Goal: Information Seeking & Learning: Find specific fact

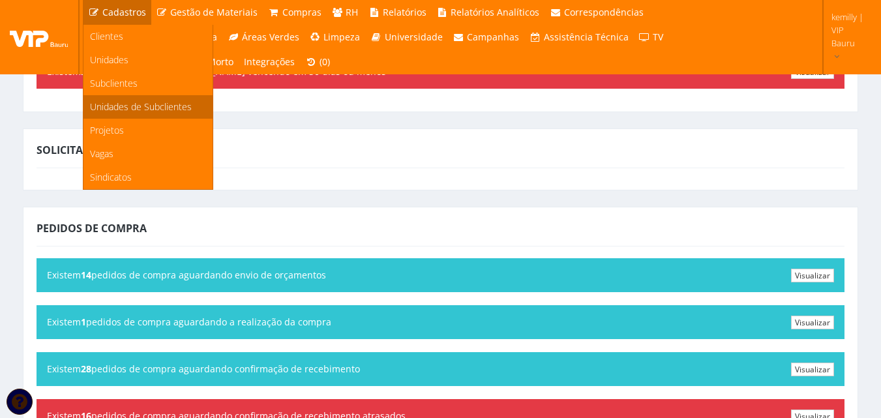
scroll to position [196, 0]
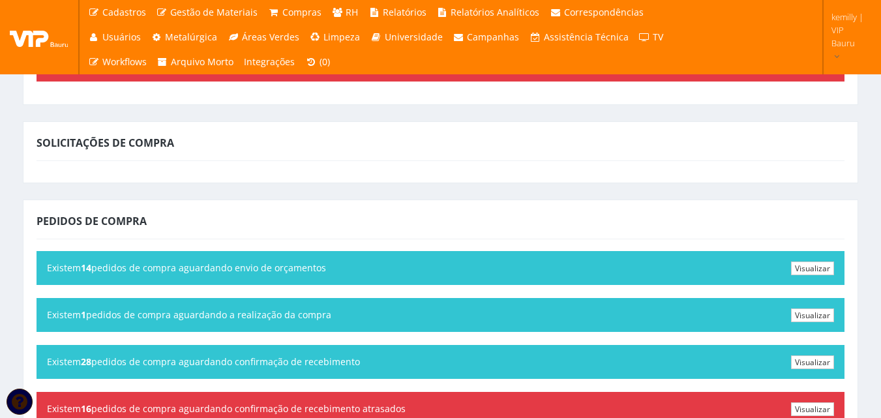
click at [351, 177] on div "Solicitações de Compra" at bounding box center [440, 152] width 835 height 62
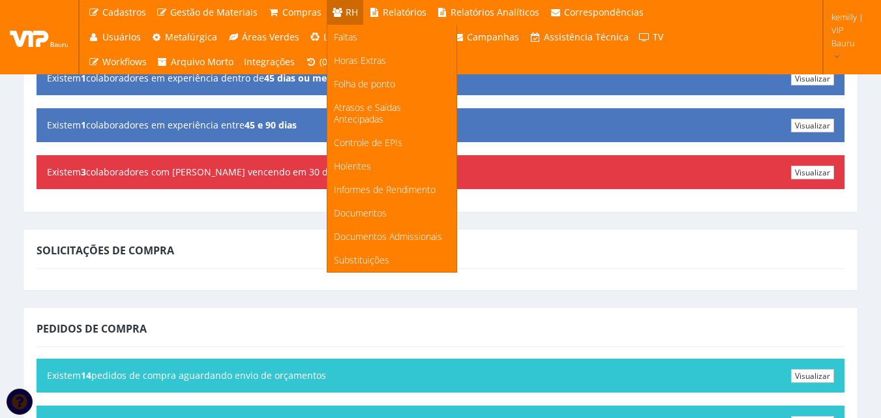
scroll to position [65, 0]
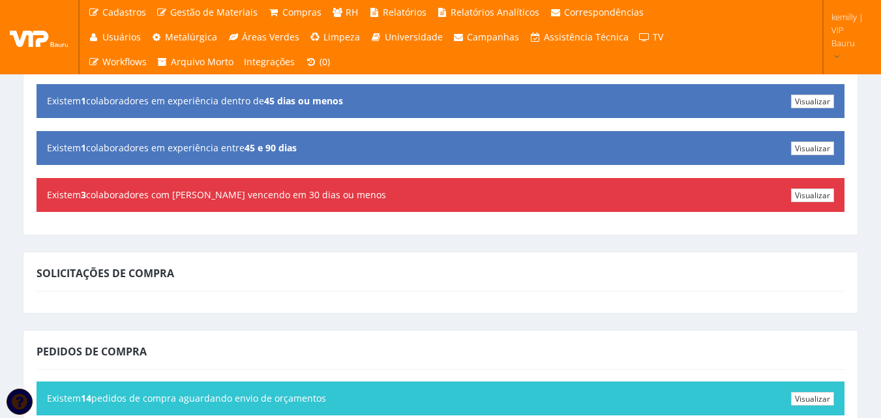
click at [501, 284] on div "Solicitações de Compra" at bounding box center [441, 275] width 808 height 31
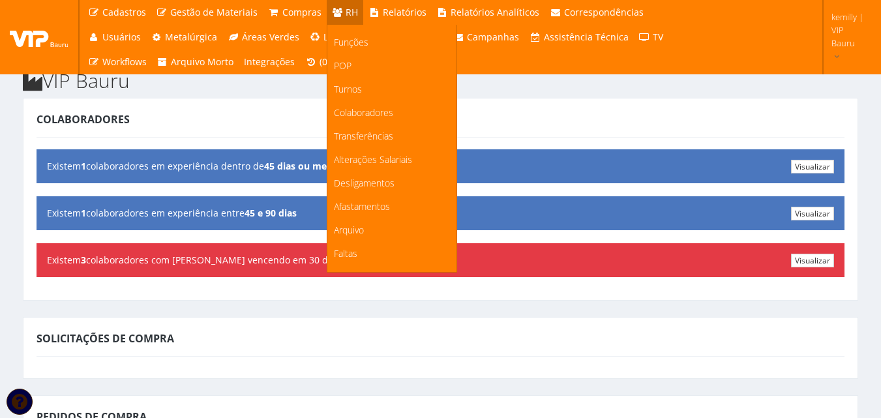
scroll to position [0, 0]
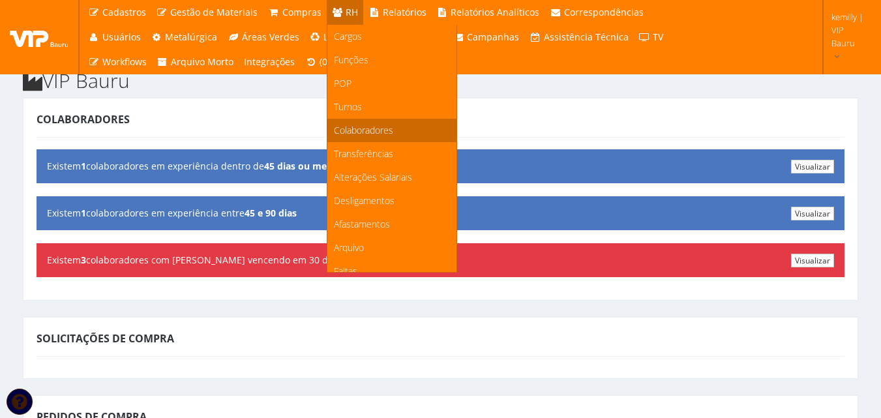
click at [359, 132] on span "Colaboradores" at bounding box center [363, 130] width 59 height 12
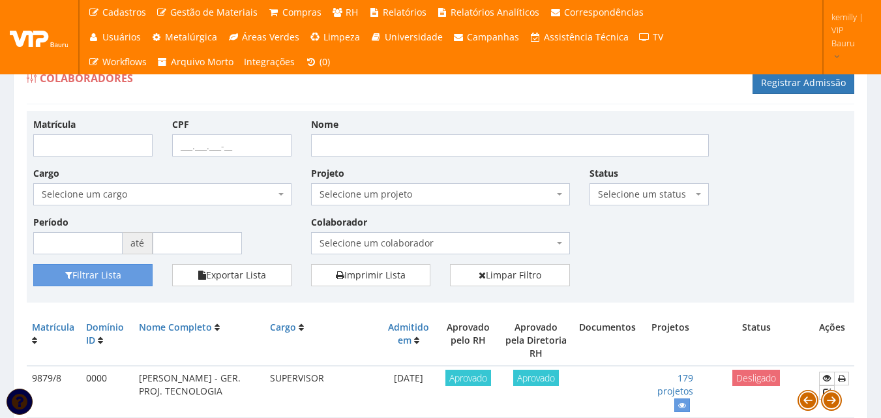
click at [759, 237] on div "Matrícula CPF Nome Cargo Selecione um cargo G1225 D0029 - 4110-05 - AGENTE DE A…" at bounding box center [440, 190] width 834 height 147
click at [554, 100] on div "Colaboradores Registrar Admissão" at bounding box center [440, 84] width 827 height 39
drag, startPoint x: 827, startPoint y: 127, endPoint x: 828, endPoint y: 134, distance: 6.6
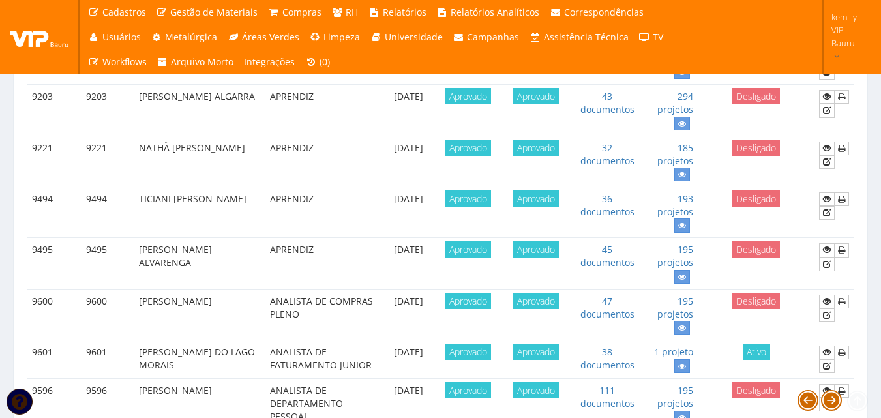
scroll to position [1483, 0]
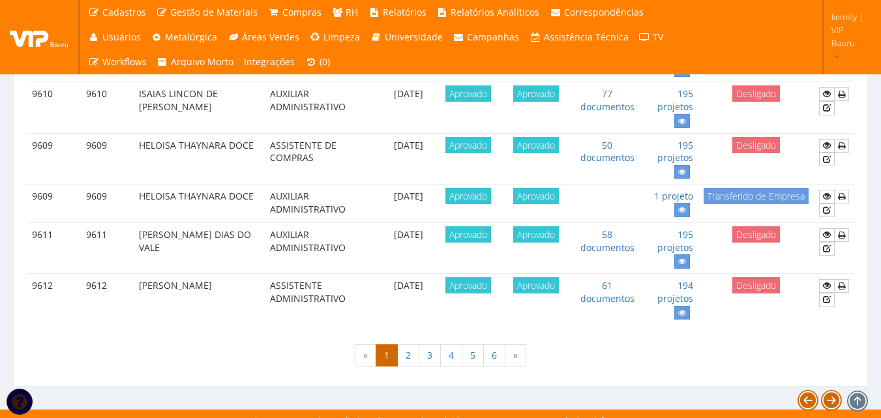
drag, startPoint x: 369, startPoint y: 345, endPoint x: 277, endPoint y: 353, distance: 92.3
click at [277, 353] on div "« 1 2 3 4 5 6 »" at bounding box center [440, 357] width 827 height 38
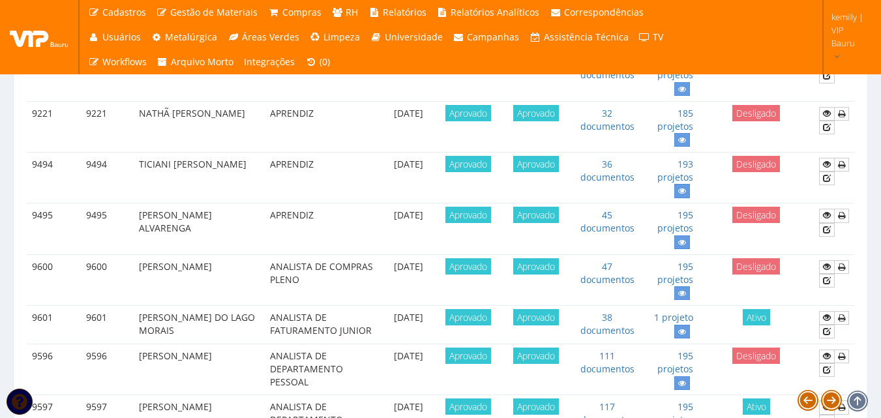
scroll to position [0, 0]
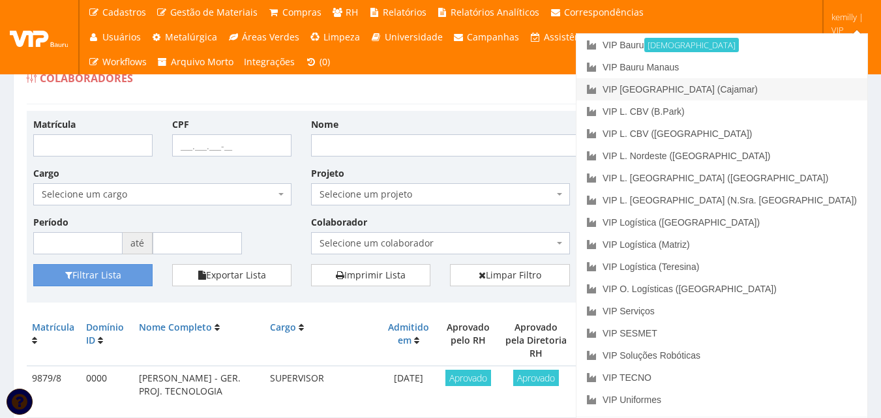
click at [773, 88] on link "VIP [GEOGRAPHIC_DATA] (Cajamar)" at bounding box center [721, 89] width 291 height 22
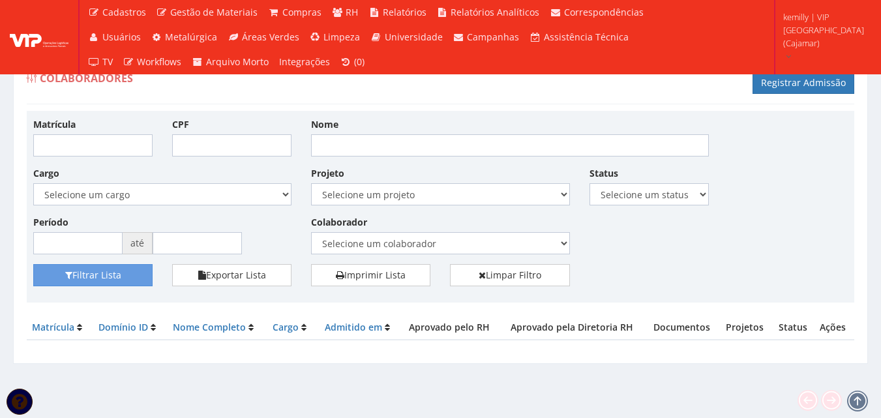
click at [353, 144] on input "Nome" at bounding box center [510, 145] width 398 height 22
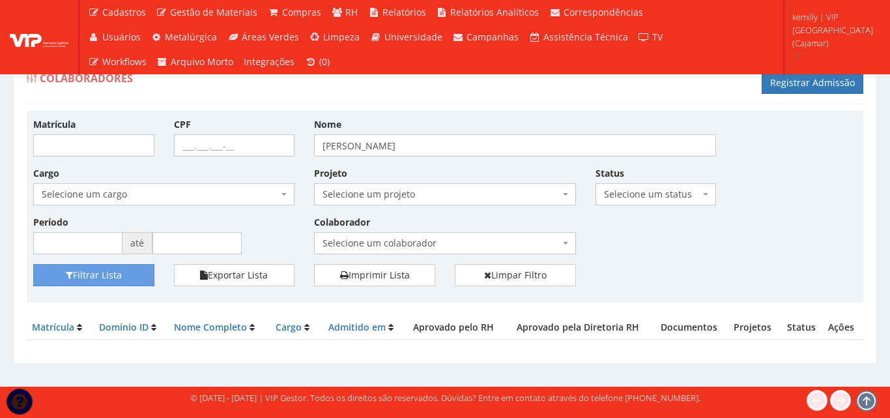
type input "[PERSON_NAME]"
click at [33, 264] on button "Filtrar Lista" at bounding box center [93, 275] width 121 height 22
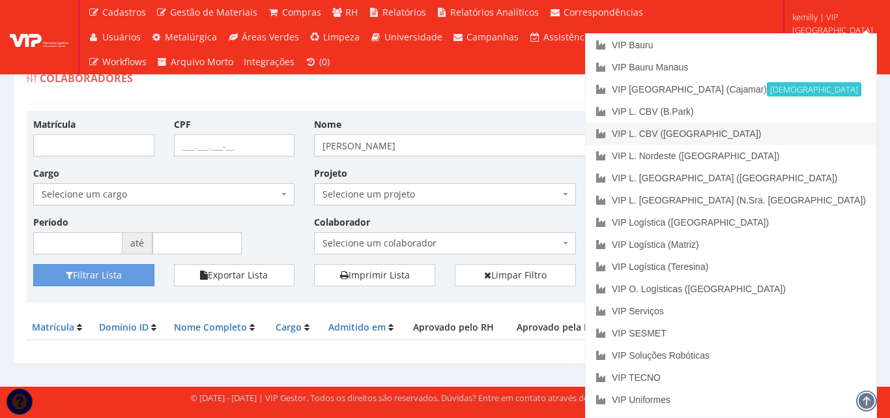
click at [793, 132] on link "VIP L. CBV ([GEOGRAPHIC_DATA])" at bounding box center [731, 134] width 291 height 22
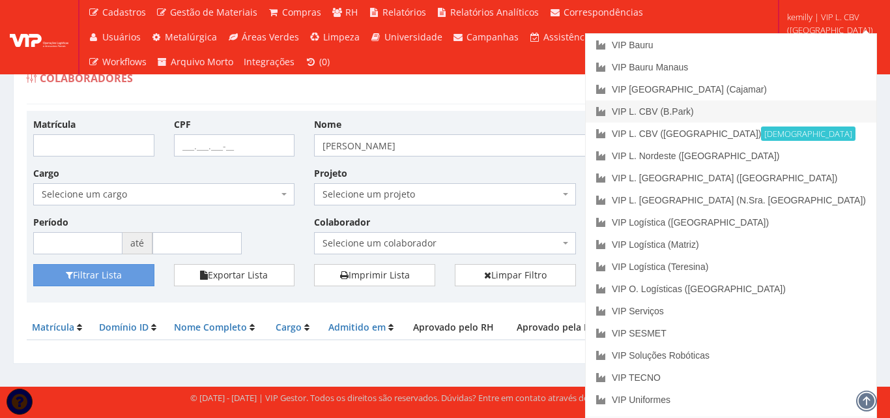
click at [774, 113] on link "VIP L. CBV (B.Park)" at bounding box center [731, 111] width 291 height 22
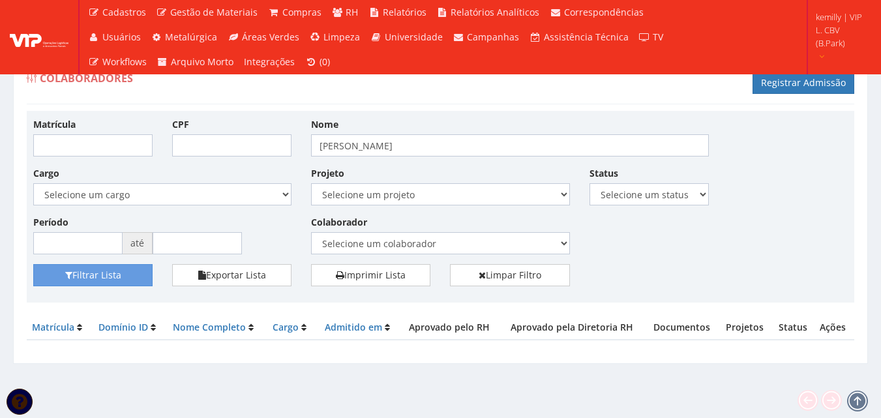
click at [833, 27] on span "kemilly | VIP L. CBV (B.Park)" at bounding box center [839, 29] width 48 height 39
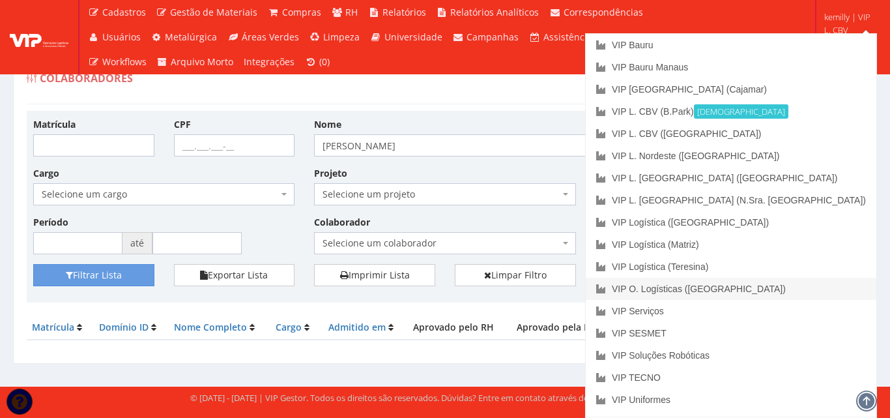
click at [798, 291] on link "VIP O. Logísticas ([GEOGRAPHIC_DATA])" at bounding box center [731, 289] width 291 height 22
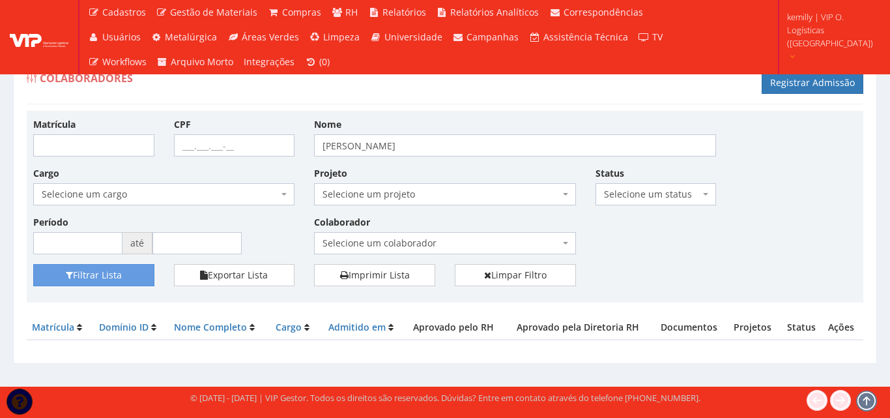
click at [846, 25] on span "kemilly | VIP O. Logísticas (Rio Verde)" at bounding box center [830, 29] width 86 height 39
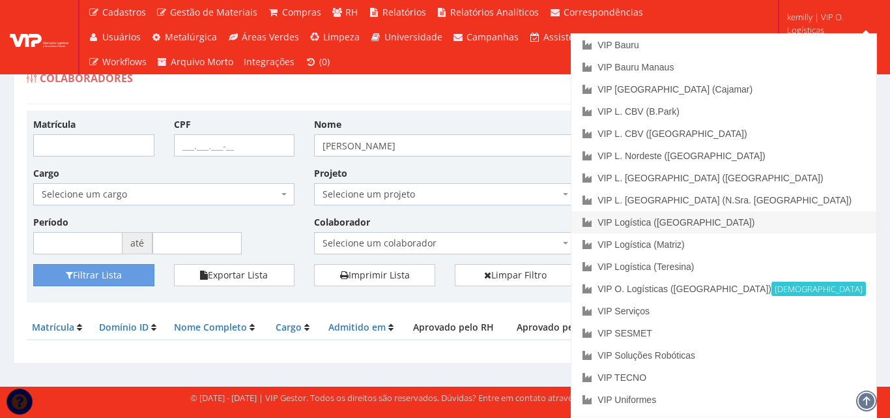
click at [773, 222] on link "VIP Logística ([GEOGRAPHIC_DATA])" at bounding box center [724, 222] width 305 height 22
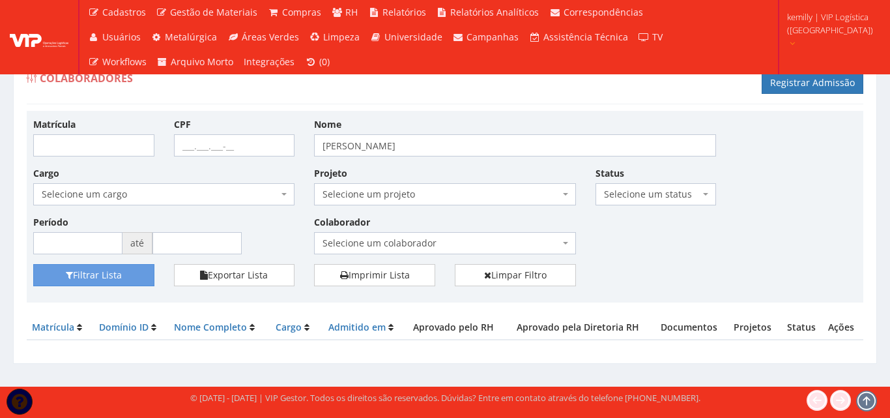
click at [821, 36] on span "kemilly | VIP Logística ([GEOGRAPHIC_DATA])" at bounding box center [830, 23] width 86 height 26
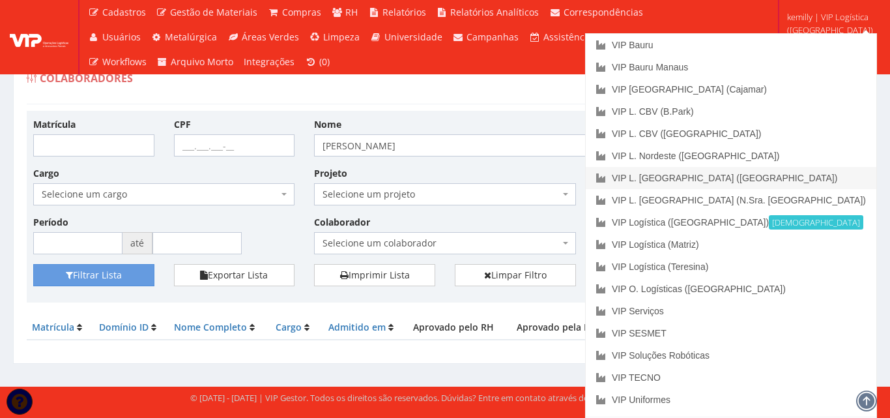
click at [773, 181] on link "VIP L. [GEOGRAPHIC_DATA] ([GEOGRAPHIC_DATA])" at bounding box center [731, 178] width 291 height 22
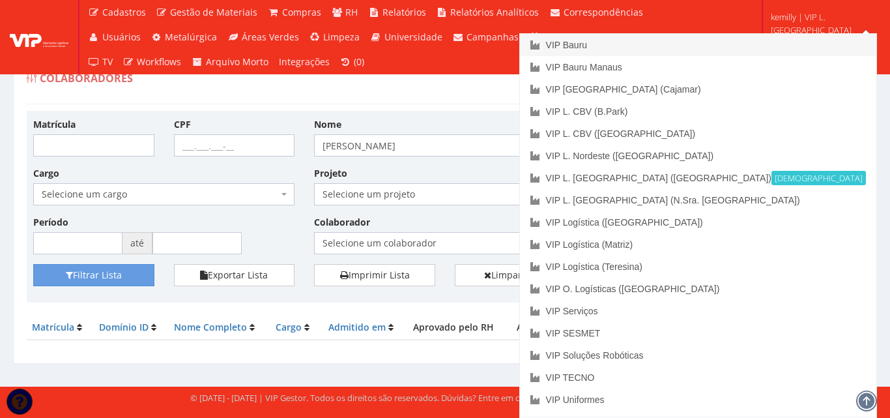
click at [840, 34] on link "VIP Bauru" at bounding box center [698, 45] width 357 height 22
click at [779, 198] on link "VIP L. [GEOGRAPHIC_DATA] (N.Sra. [GEOGRAPHIC_DATA])" at bounding box center [698, 200] width 357 height 22
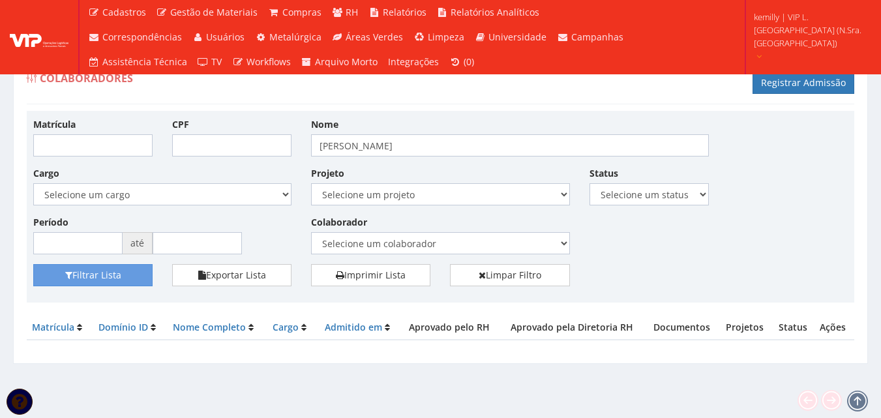
click at [828, 40] on span "kemilly | VIP L. [GEOGRAPHIC_DATA] (N.Sra. [GEOGRAPHIC_DATA])" at bounding box center [809, 29] width 110 height 39
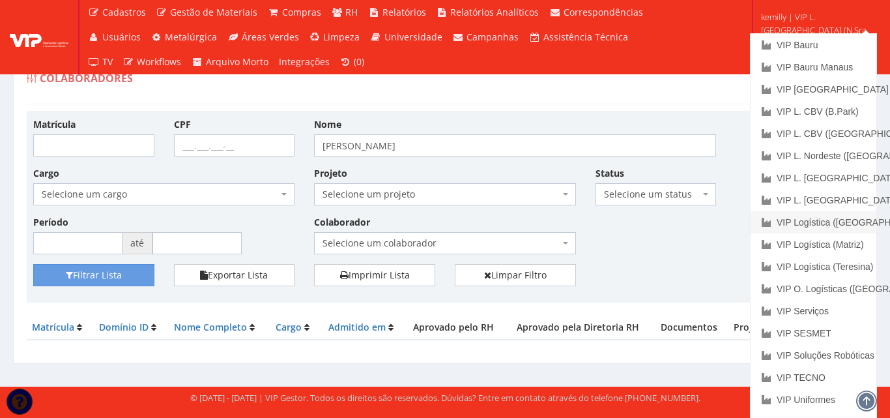
click at [838, 219] on link "VIP Logística ([GEOGRAPHIC_DATA])" at bounding box center [814, 222] width 126 height 22
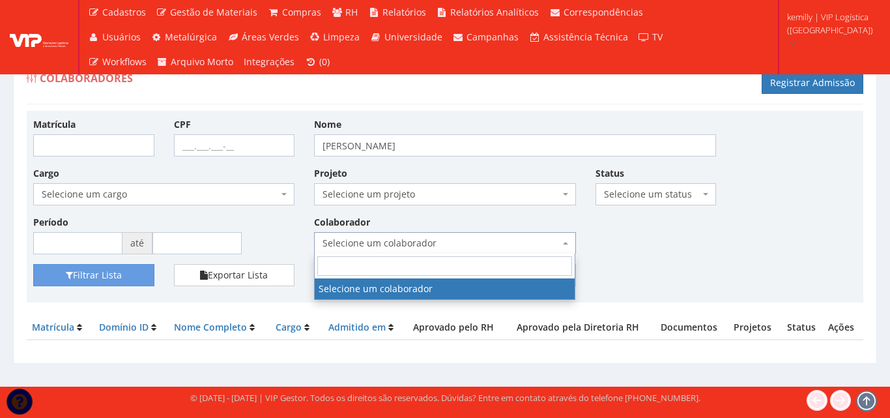
click at [471, 251] on span "Selecione um colaborador" at bounding box center [444, 243] width 261 height 22
click at [708, 247] on div "Matrícula CPF Nome MARIA APARECIDA DOS SANTOS Cargo Selecione um cargo G0867 D0…" at bounding box center [444, 190] width 843 height 147
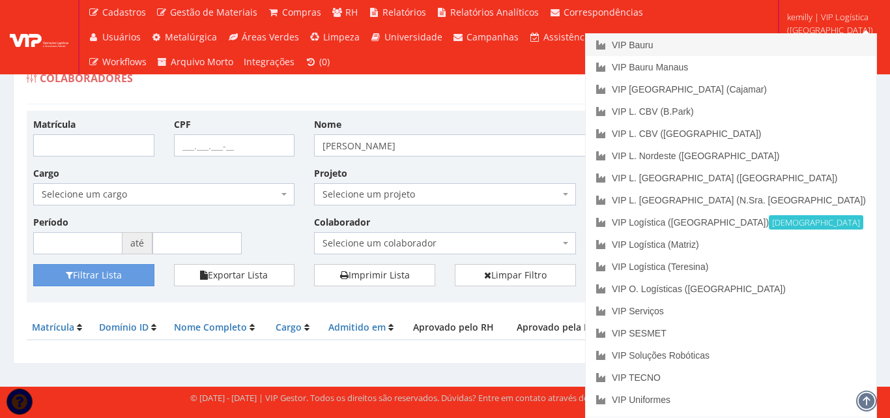
click at [750, 45] on link "VIP Bauru" at bounding box center [731, 45] width 291 height 22
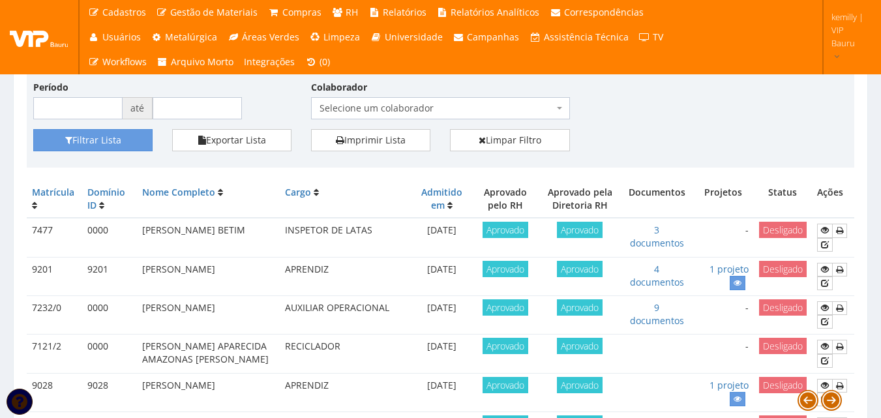
scroll to position [65, 0]
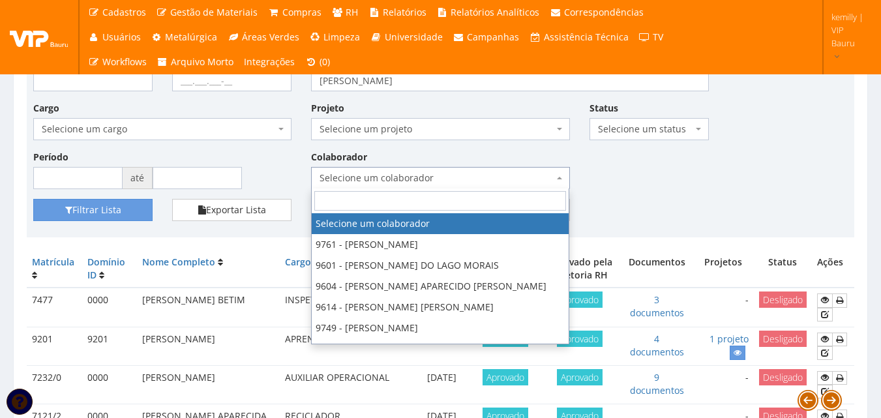
click at [453, 179] on span "Selecione um colaborador" at bounding box center [435, 177] width 233 height 13
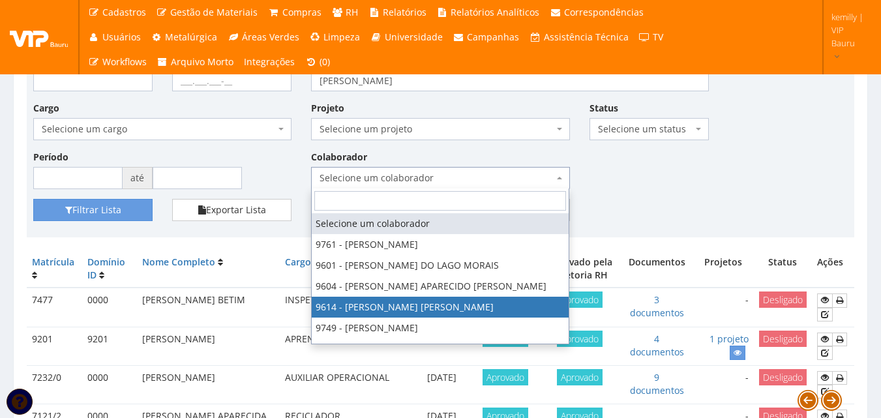
scroll to position [183, 0]
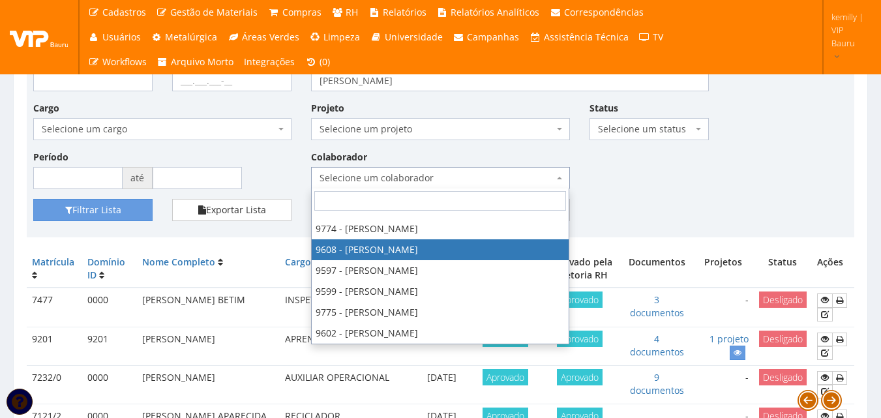
click at [708, 192] on div "Matrícula CPF Nome MARIA APARECIDA DOS SANTOS Cargo Selecione um cargo G1225 D0…" at bounding box center [440, 125] width 834 height 147
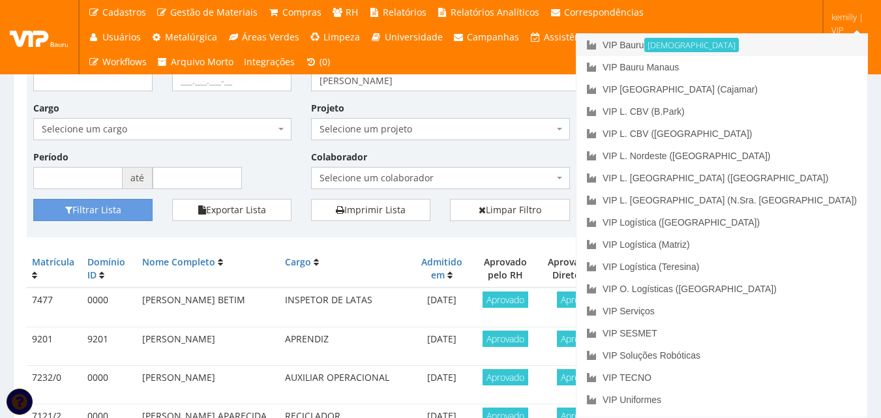
click at [840, 38] on link "VIP Bauru Ativa" at bounding box center [721, 45] width 291 height 22
click at [790, 203] on link "VIP L. [GEOGRAPHIC_DATA] (N.Sra. [GEOGRAPHIC_DATA])" at bounding box center [721, 200] width 291 height 22
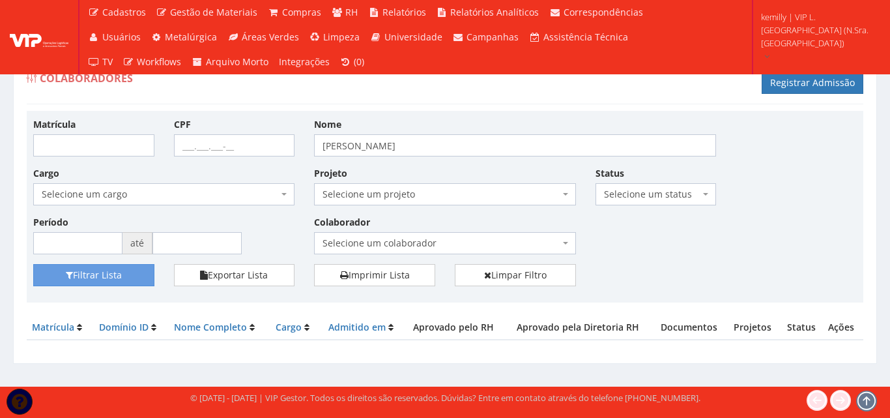
click at [452, 246] on span "Selecione um colaborador" at bounding box center [441, 243] width 237 height 13
click at [684, 235] on div "Matrícula CPF Nome [PERSON_NAME] Cargo Selecione um cargo G0503 D0002 - 4141-40…" at bounding box center [444, 190] width 843 height 147
click at [498, 238] on span "Selecione um colaborador" at bounding box center [441, 243] width 237 height 13
click at [707, 248] on div "Matrícula CPF Nome MARIA APARECIDA DOS SANTOS Cargo Selecione um cargo G0503 D0…" at bounding box center [444, 190] width 843 height 147
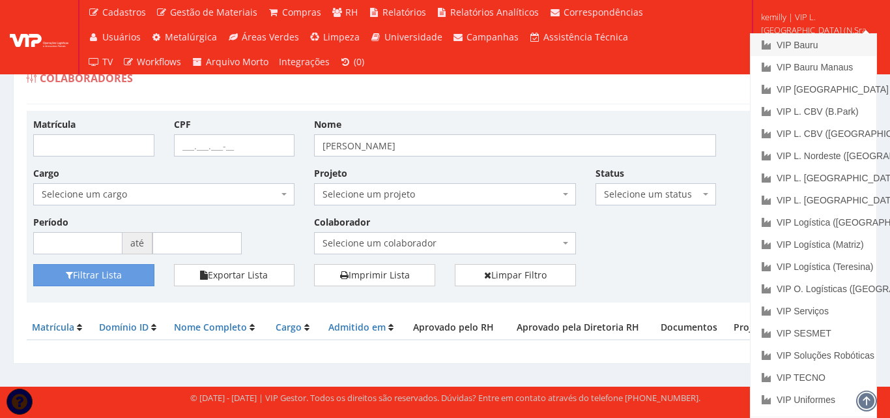
click at [795, 48] on link "VIP Bauru" at bounding box center [814, 45] width 126 height 22
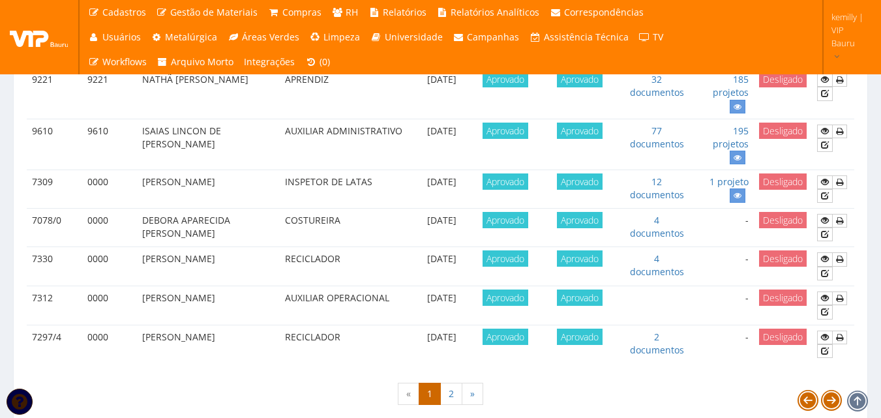
scroll to position [1276, 0]
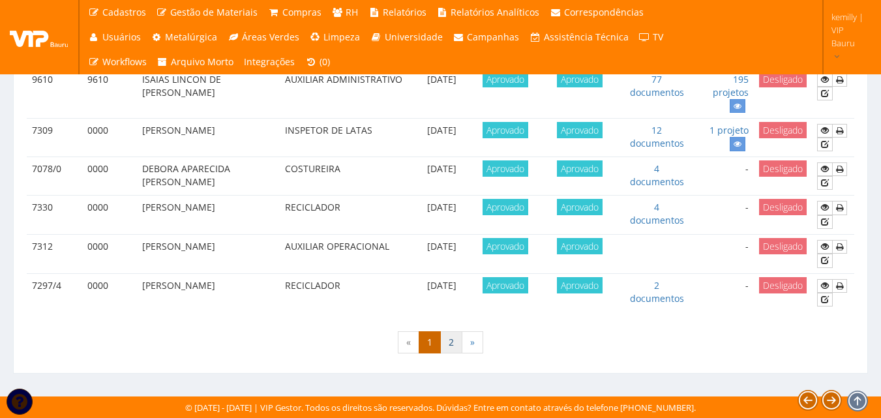
click at [449, 344] on link "2" at bounding box center [451, 342] width 22 height 22
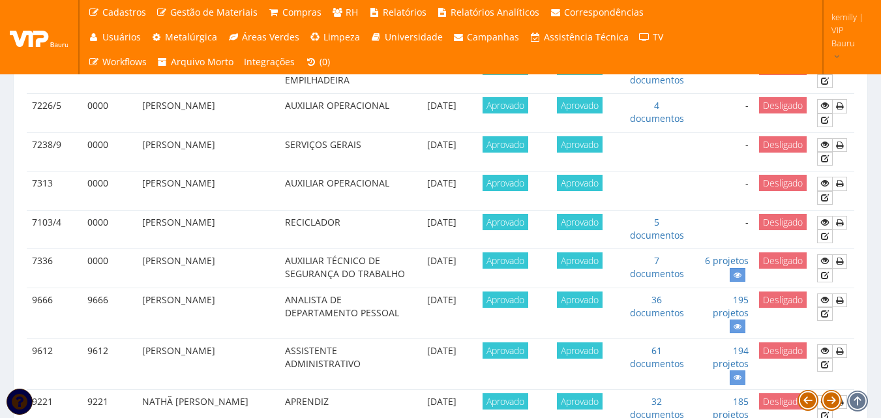
scroll to position [885, 0]
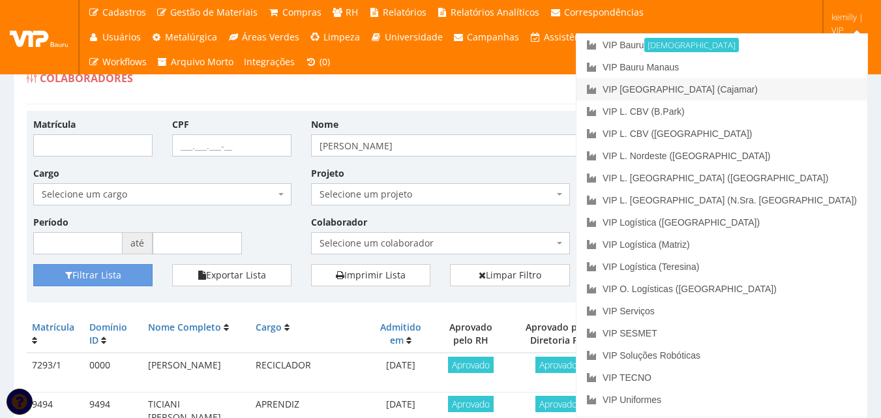
click at [787, 91] on link "VIP [GEOGRAPHIC_DATA] (Cajamar)" at bounding box center [721, 89] width 291 height 22
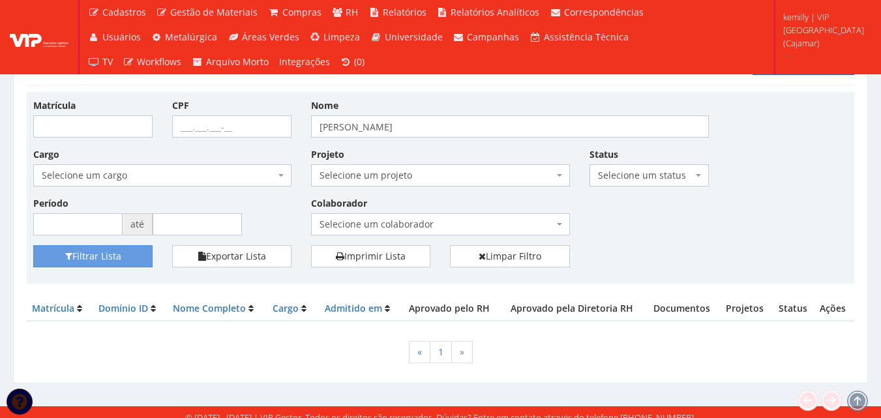
scroll to position [29, 0]
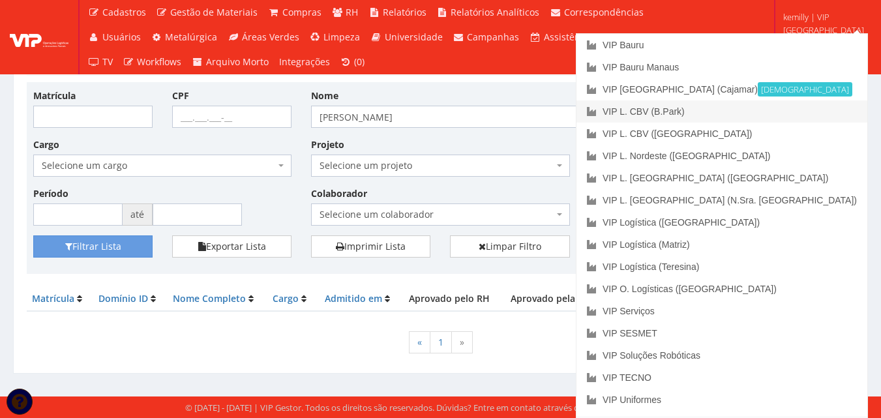
click at [770, 111] on link "VIP L. CBV (B.Park)" at bounding box center [721, 111] width 291 height 22
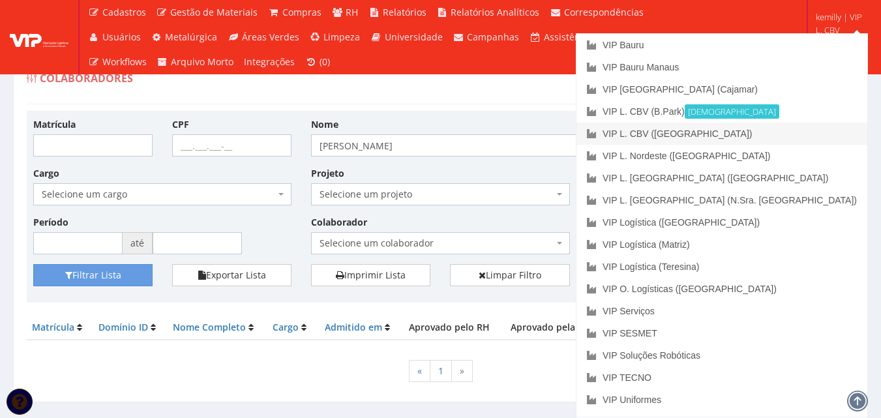
click at [787, 138] on link "VIP L. CBV ([GEOGRAPHIC_DATA])" at bounding box center [721, 134] width 291 height 22
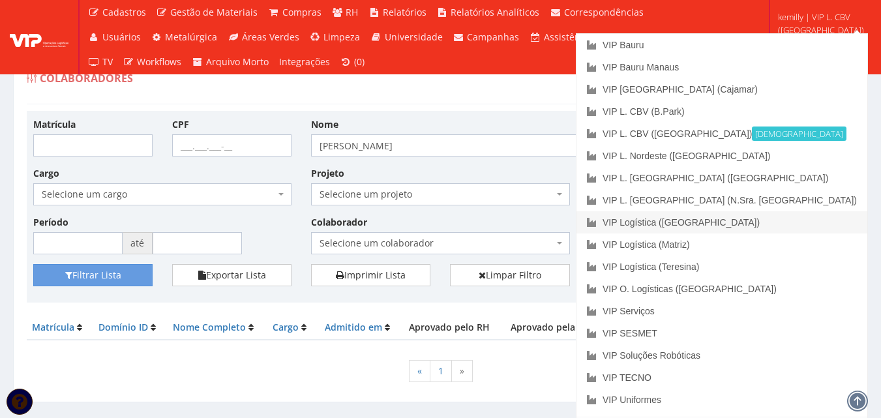
click at [774, 227] on link "VIP Logística ([GEOGRAPHIC_DATA])" at bounding box center [721, 222] width 291 height 22
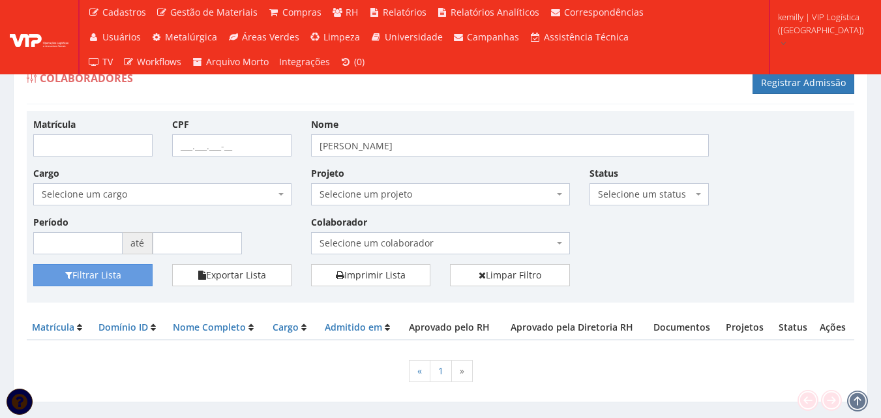
click at [520, 114] on div "Matrícula CPF Nome [PERSON_NAME] Cargo Selecione um cargo G0867 D0029 - 4110-05…" at bounding box center [440, 207] width 827 height 192
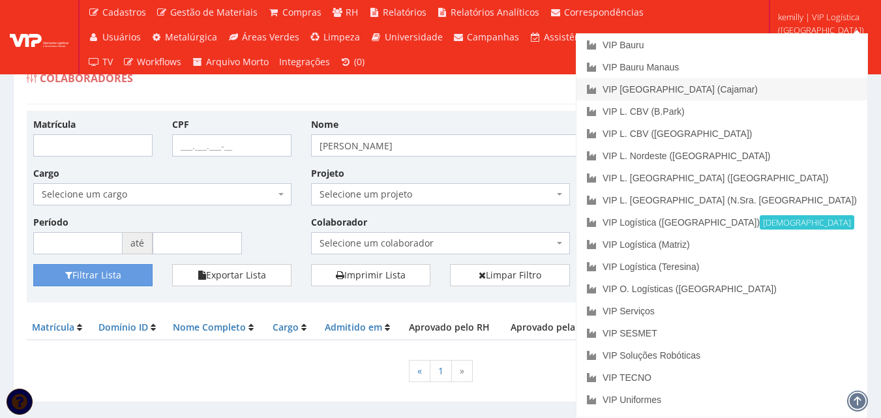
click at [761, 92] on link "VIP [GEOGRAPHIC_DATA] (Cajamar)" at bounding box center [721, 89] width 291 height 22
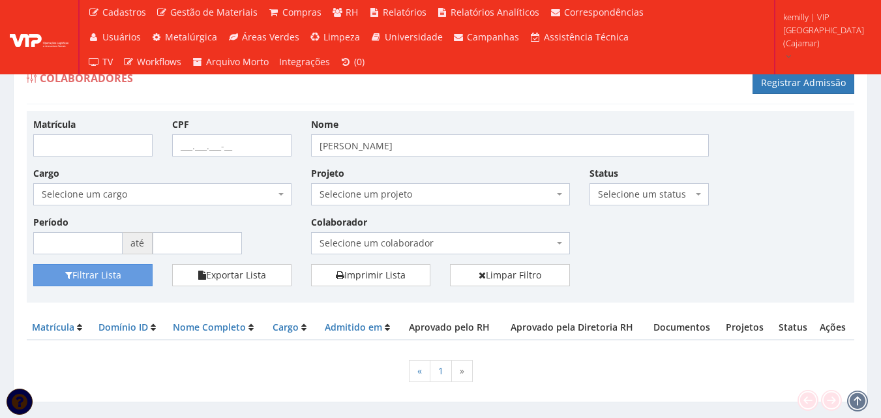
click at [544, 243] on span "Selecione um colaborador" at bounding box center [435, 243] width 233 height 13
click at [626, 231] on div "Matrícula CPF Nome MARIA APARECIDA DOS SANTOS Cargo Selecione um cargo G1046 D0…" at bounding box center [440, 190] width 834 height 147
drag, startPoint x: 521, startPoint y: 139, endPoint x: 243, endPoint y: 182, distance: 281.5
click at [241, 181] on div "Matrícula CPF Nome MARIA APARECIDA DOS SANTOS Cargo Selecione um cargo G1046 D0…" at bounding box center [440, 190] width 834 height 147
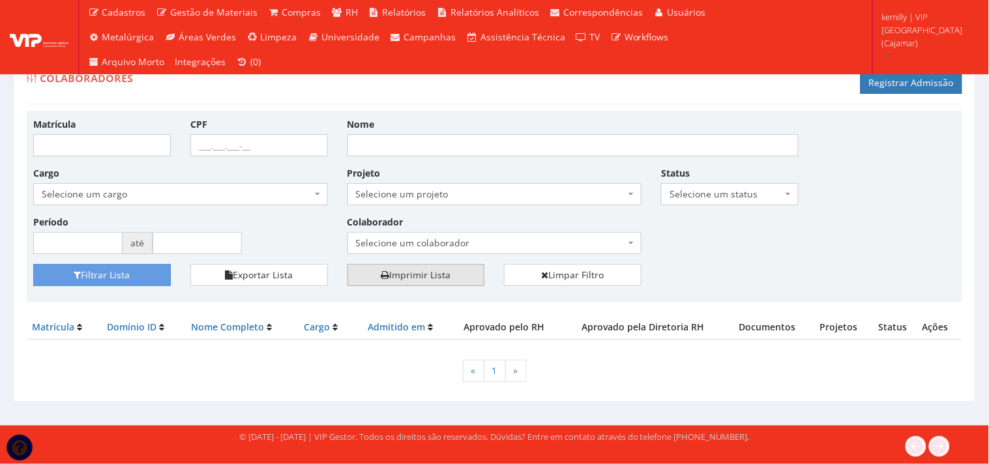
drag, startPoint x: 840, startPoint y: 10, endPoint x: 454, endPoint y: 280, distance: 470.7
click at [402, 370] on div "« 1 »" at bounding box center [494, 372] width 935 height 38
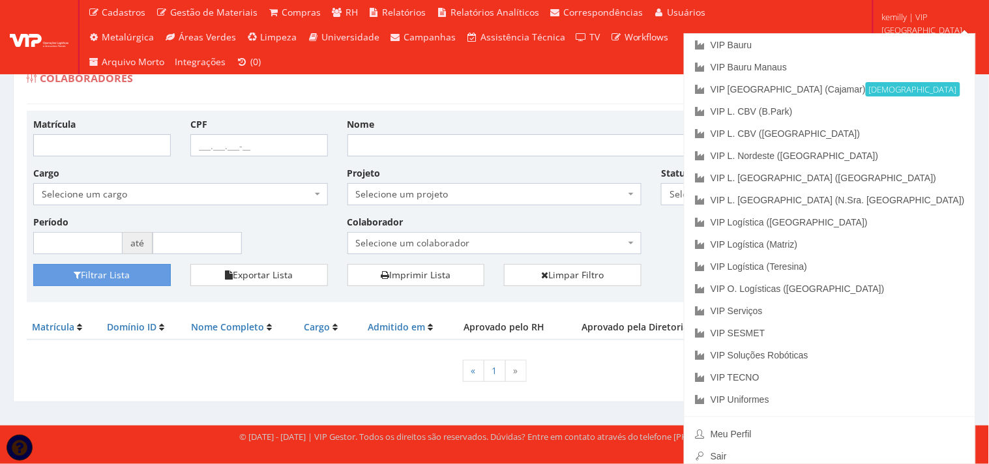
click at [880, 27] on span "kemilly | VIP Brasil (Cajamar)" at bounding box center [926, 29] width 91 height 39
click at [836, 417] on link "Sair" at bounding box center [829, 456] width 291 height 22
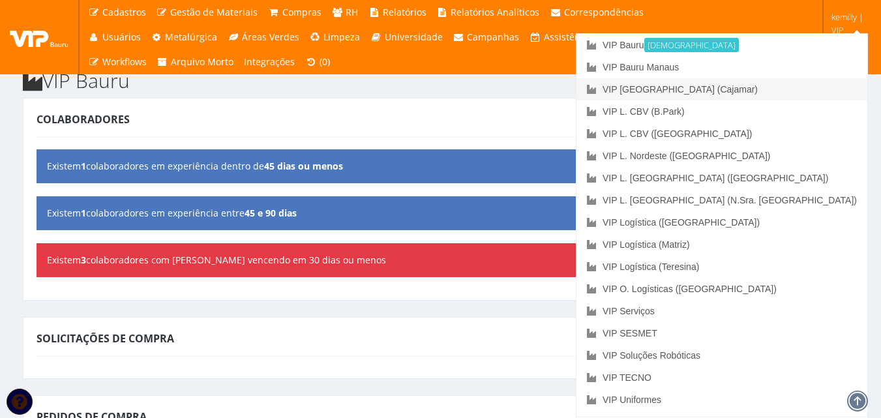
click at [770, 89] on link "VIP [GEOGRAPHIC_DATA] (Cajamar)" at bounding box center [721, 89] width 291 height 22
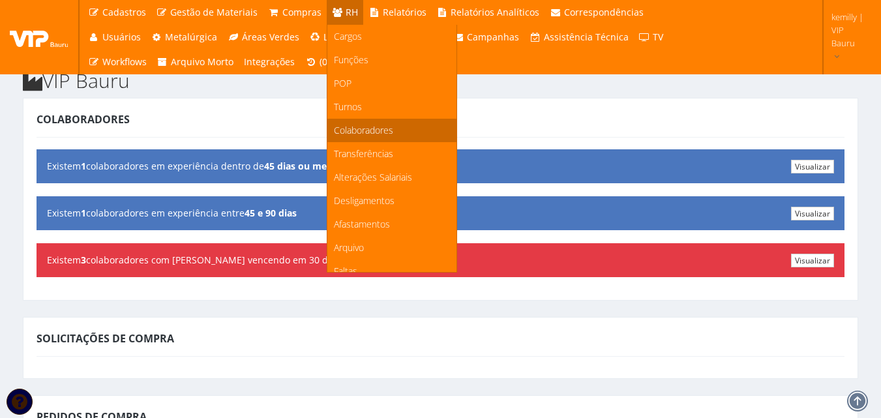
click at [387, 133] on span "Colaboradores" at bounding box center [363, 130] width 59 height 12
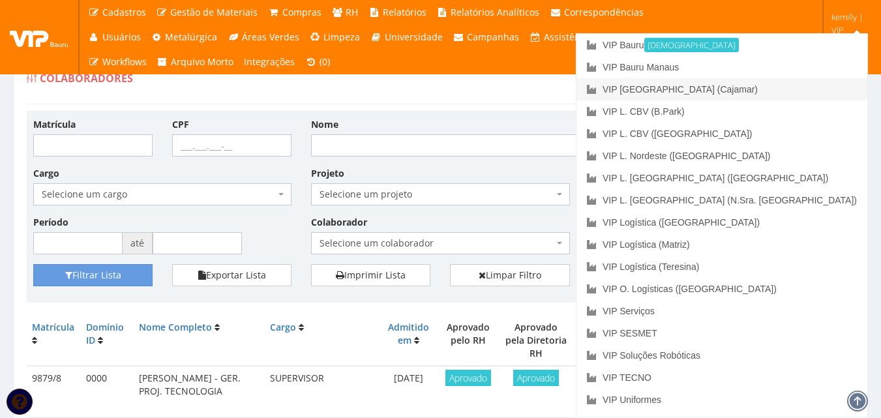
click at [795, 88] on link "VIP [GEOGRAPHIC_DATA] (Cajamar)" at bounding box center [721, 89] width 291 height 22
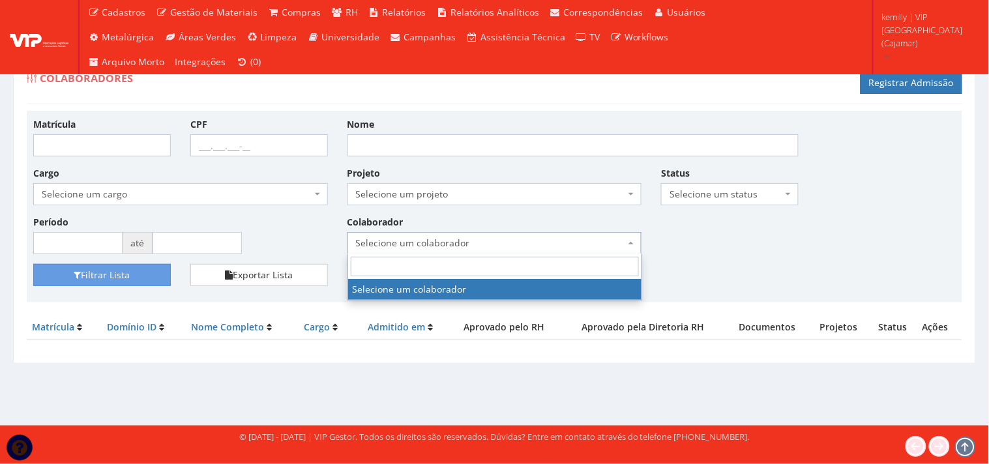
click at [435, 246] on span "Selecione um colaborador" at bounding box center [491, 243] width 270 height 13
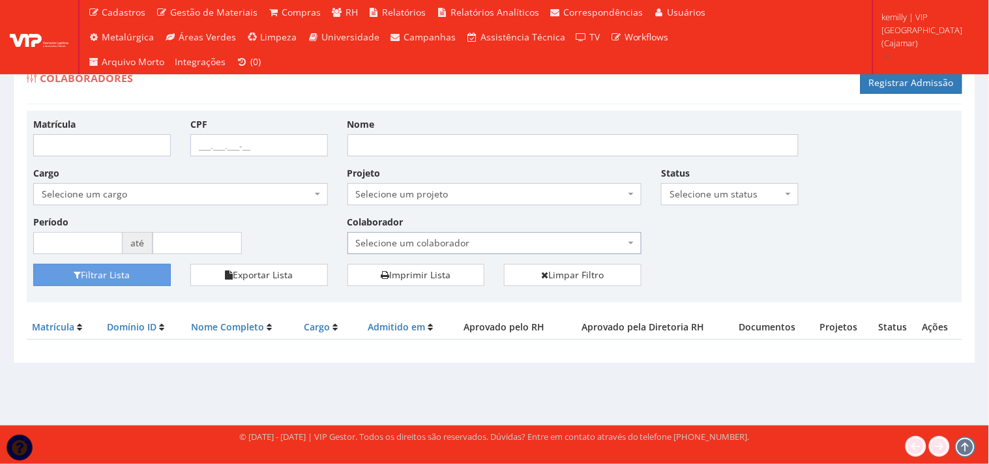
click at [622, 238] on span "Selecione um colaborador" at bounding box center [491, 243] width 270 height 13
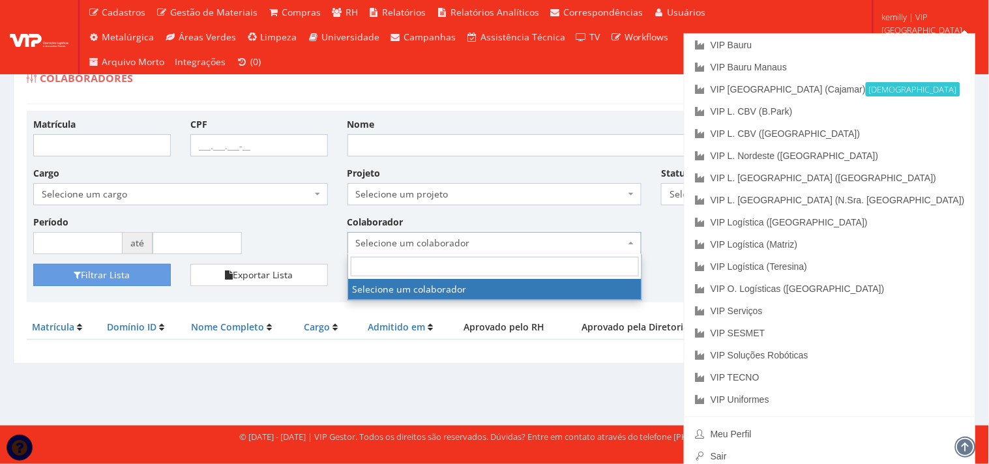
click at [931, 21] on span "kemilly | VIP Brasil (Cajamar)" at bounding box center [926, 29] width 91 height 39
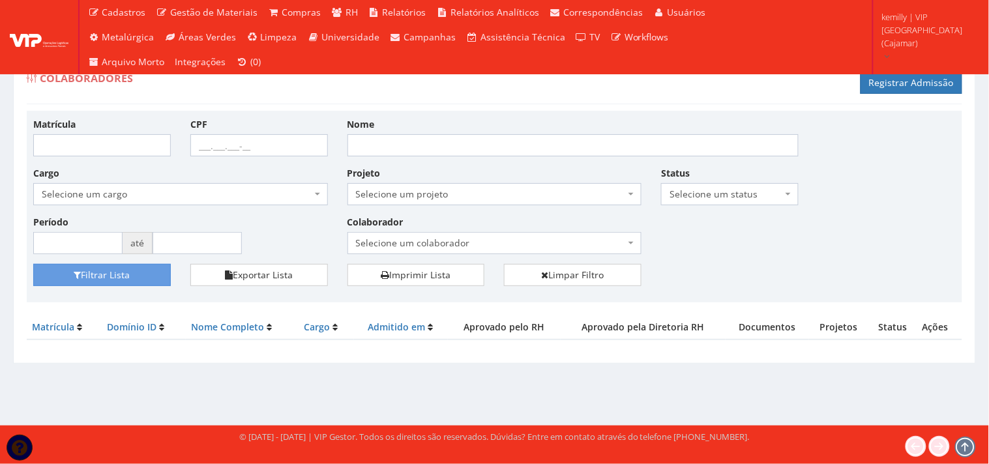
click at [712, 249] on div "Matrícula CPF Nome Cargo Selecione um cargo G1046 D0029 - 4110-05 - AGENTE DE A…" at bounding box center [494, 190] width 942 height 147
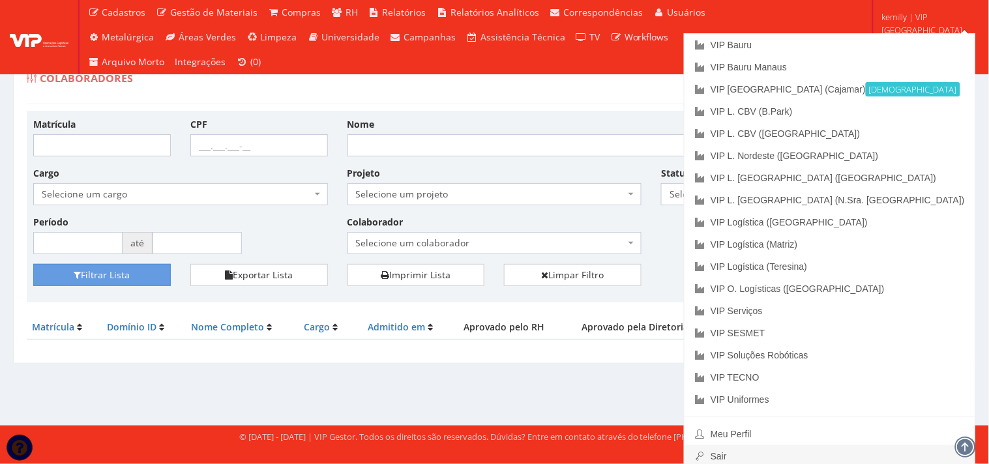
click at [847, 455] on link "Sair" at bounding box center [829, 456] width 291 height 22
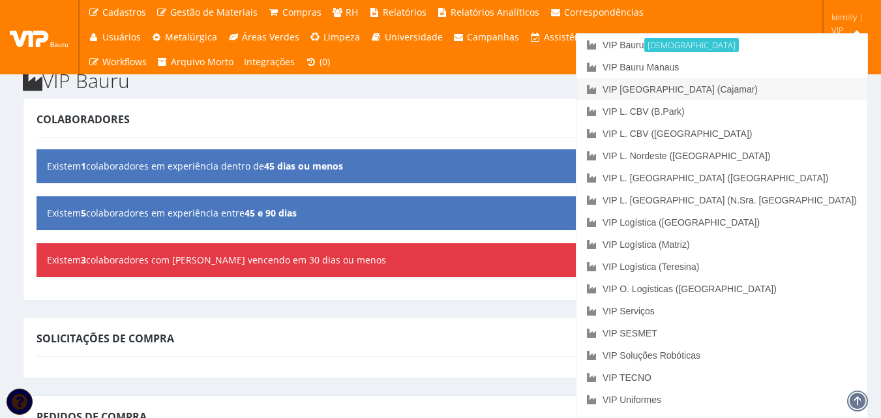
click at [783, 89] on link "VIP [GEOGRAPHIC_DATA] (Cajamar)" at bounding box center [721, 89] width 291 height 22
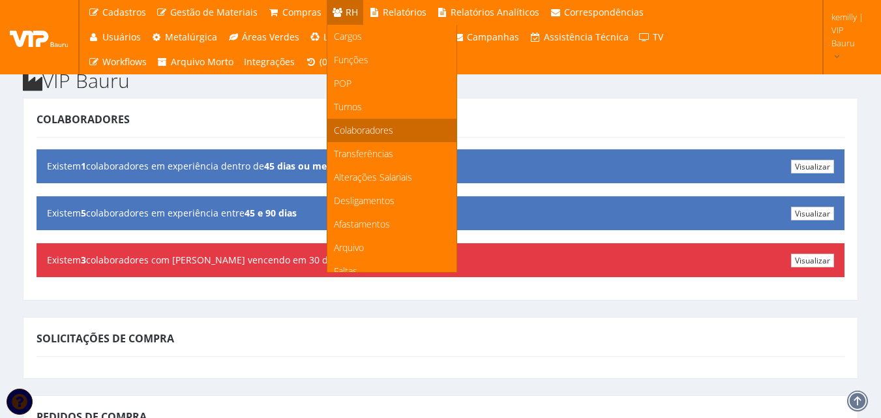
click at [366, 131] on span "Colaboradores" at bounding box center [363, 130] width 59 height 12
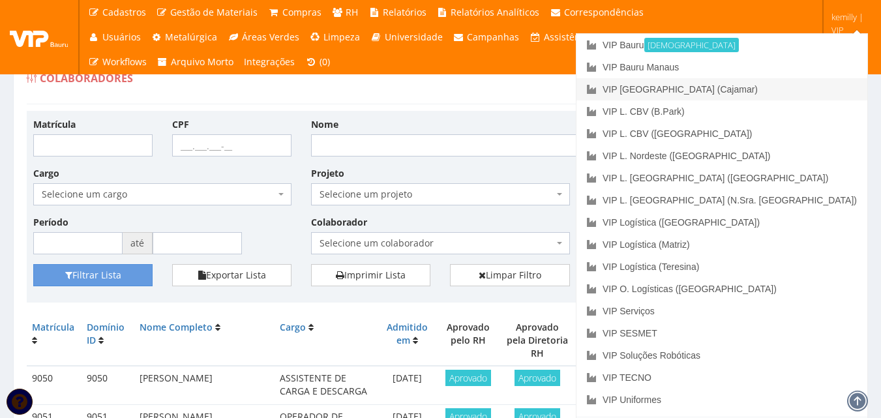
click at [778, 83] on link "VIP [GEOGRAPHIC_DATA] (Cajamar)" at bounding box center [721, 89] width 291 height 22
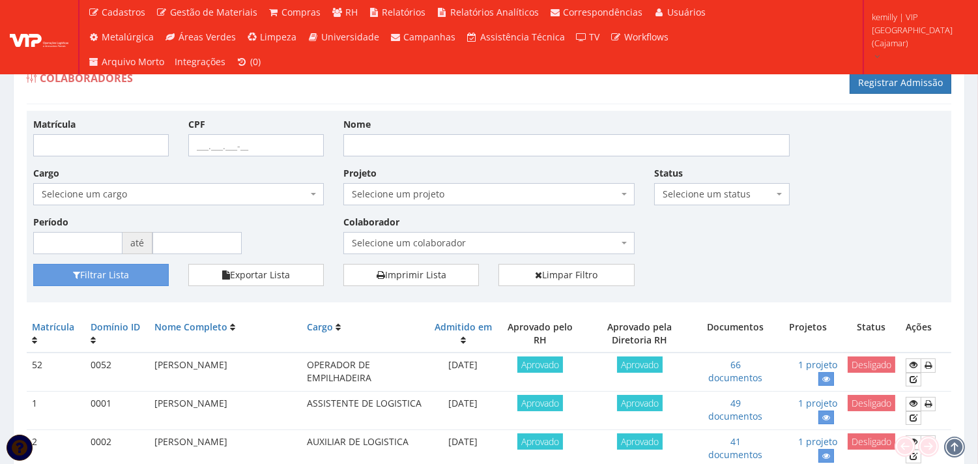
drag, startPoint x: 463, startPoint y: 231, endPoint x: 463, endPoint y: 239, distance: 7.2
click at [461, 231] on div "Colaborador Selecione um colaborador 95 - ADRIANE NEVES JESUS 76 - ADRIANO SILV…" at bounding box center [489, 234] width 310 height 39
click at [463, 246] on span "Selecione um colaborador" at bounding box center [485, 243] width 266 height 13
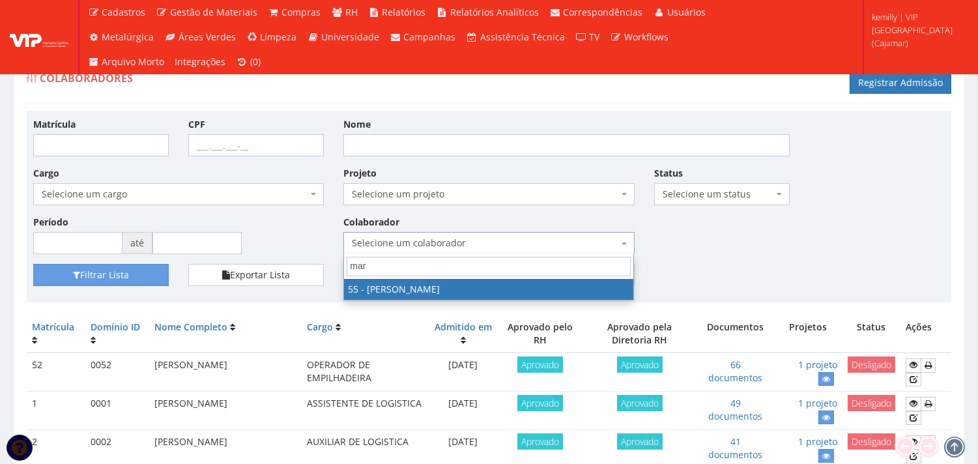
type input "mari"
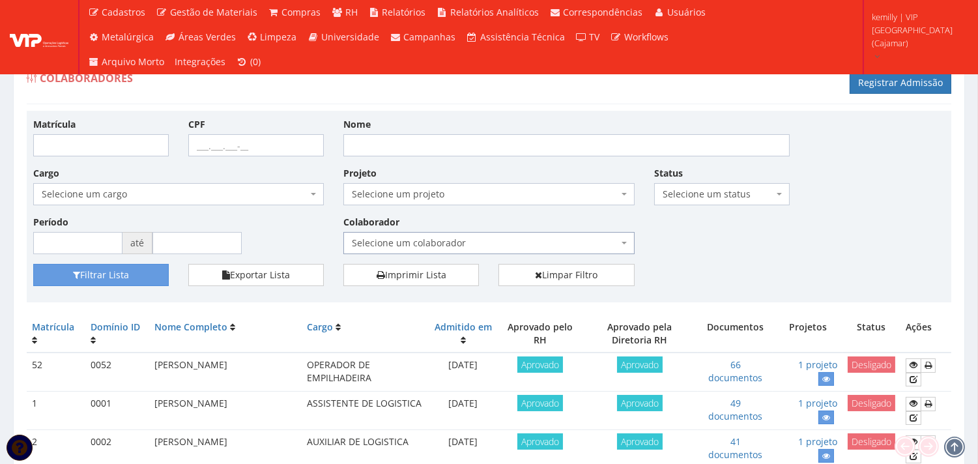
click at [450, 132] on div "Nome" at bounding box center [567, 136] width 466 height 39
click at [525, 147] on input "Nome" at bounding box center [567, 145] width 446 height 22
type input "[PERSON_NAME] DOS [PERSON_NAME]"
click at [52, 276] on button "Filtrar Lista" at bounding box center [101, 275] width 136 height 22
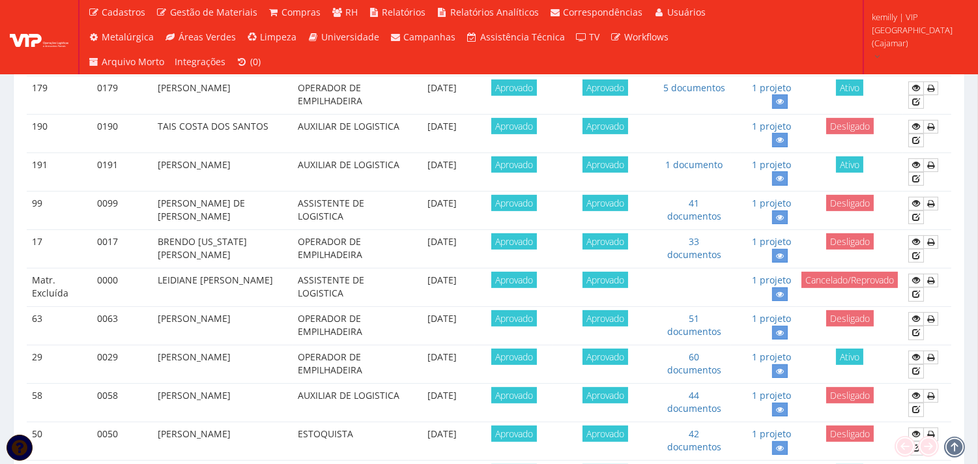
scroll to position [1158, 0]
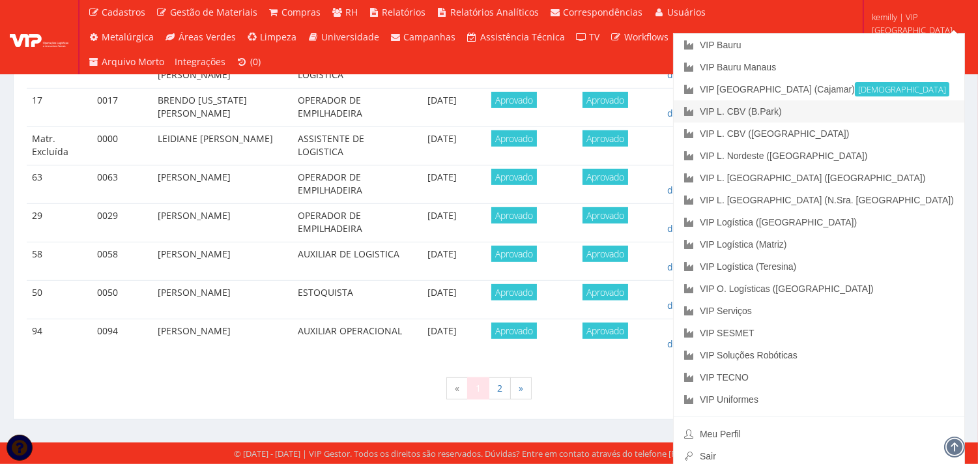
click at [879, 107] on link "VIP L. CBV (B.Park)" at bounding box center [819, 111] width 291 height 22
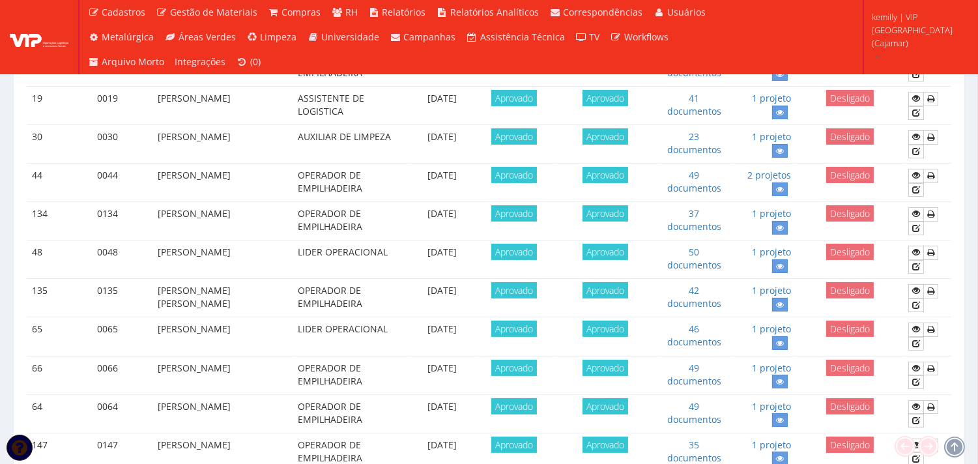
scroll to position [145, 0]
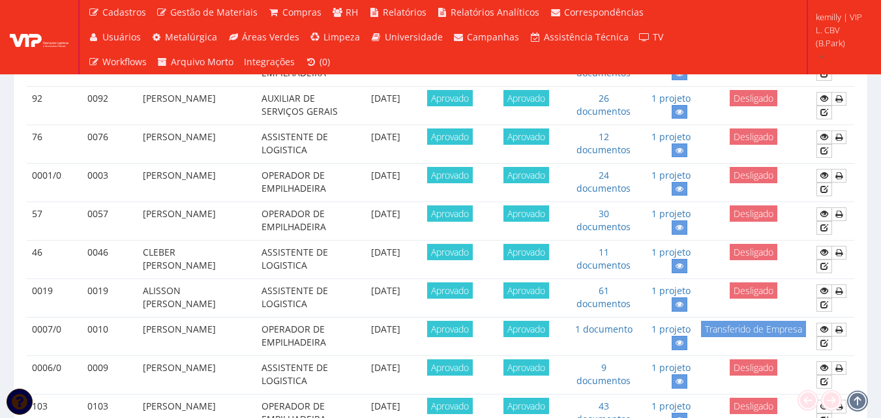
scroll to position [847, 0]
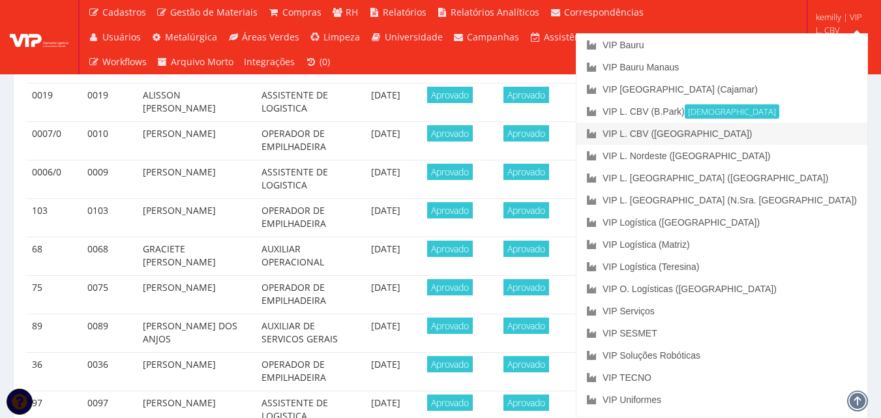
click at [799, 132] on link "VIP L. CBV ([GEOGRAPHIC_DATA])" at bounding box center [721, 134] width 291 height 22
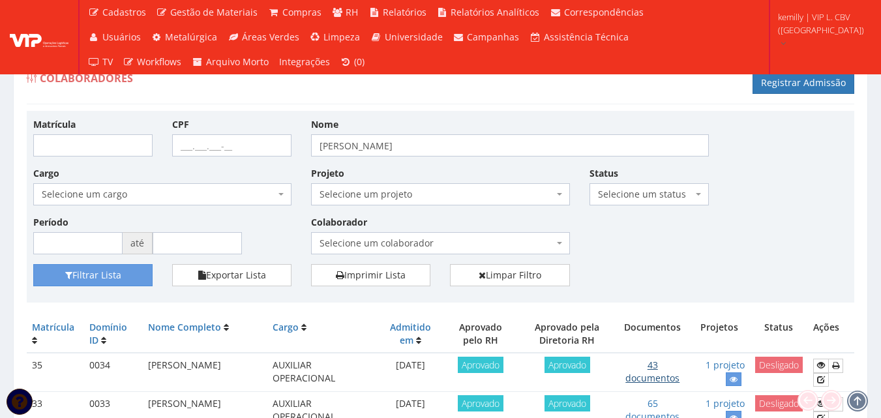
scroll to position [130, 0]
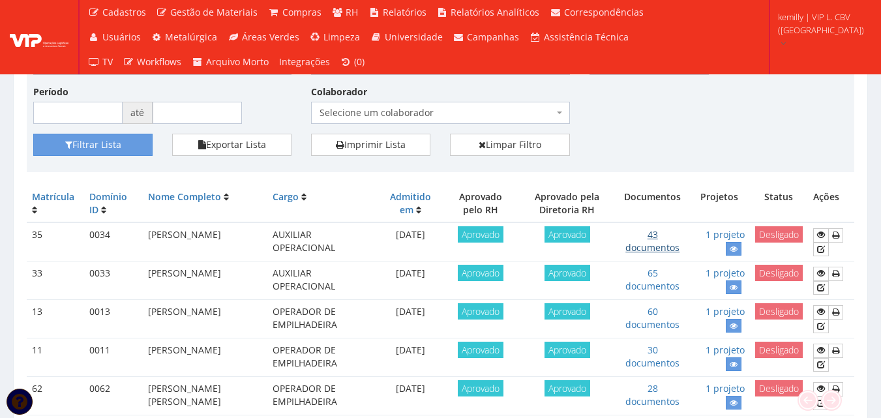
click at [646, 248] on link "43 documentos" at bounding box center [652, 240] width 54 height 25
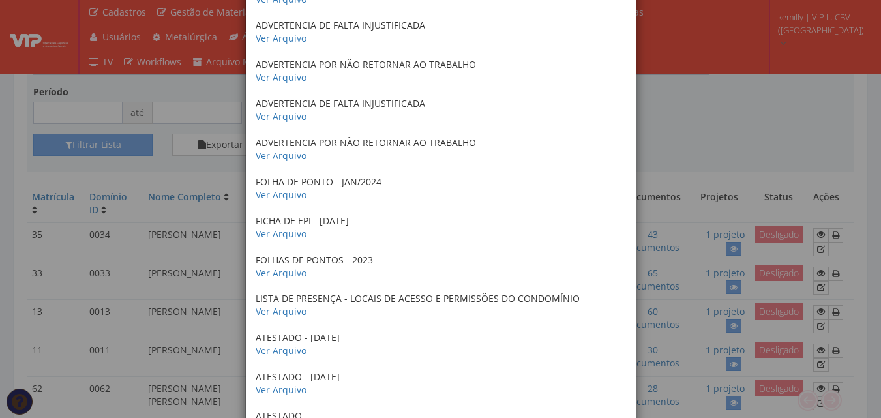
scroll to position [1240, 0]
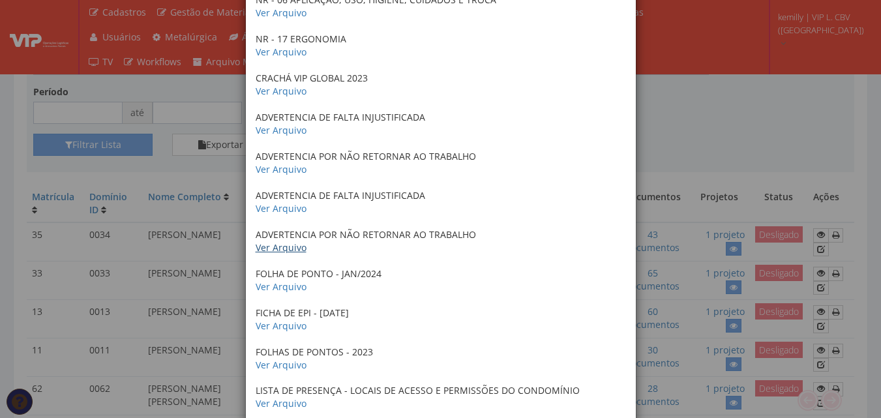
click at [290, 242] on link "Ver Arquivo" at bounding box center [281, 247] width 51 height 12
click at [283, 212] on link "Ver Arquivo" at bounding box center [281, 208] width 51 height 12
click at [265, 171] on link "Ver Arquivo" at bounding box center [281, 169] width 51 height 12
click at [266, 129] on link "Ver Arquivo" at bounding box center [281, 130] width 51 height 12
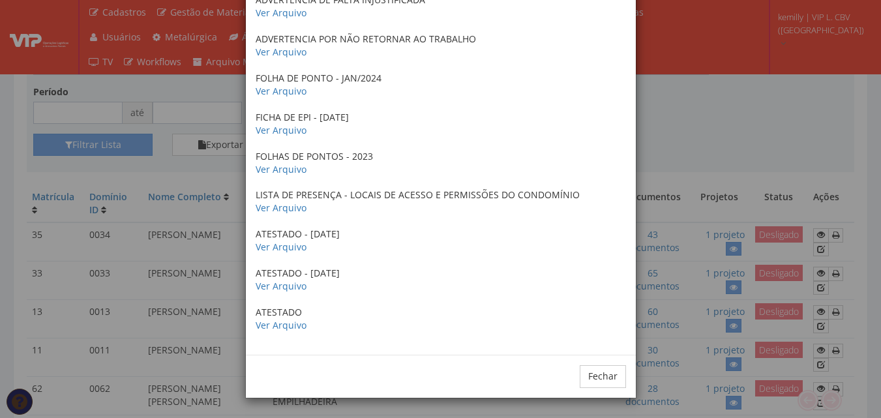
scroll to position [1044, 0]
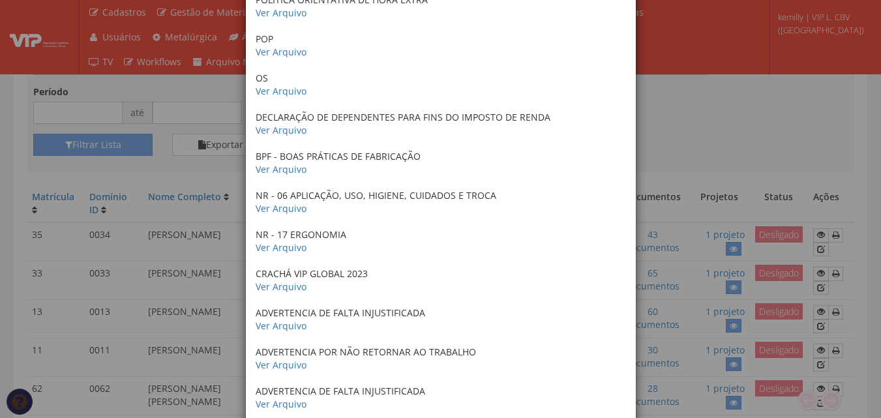
drag, startPoint x: 715, startPoint y: 100, endPoint x: 725, endPoint y: 116, distance: 19.0
click at [715, 99] on div "× Documentos / Colaborador: 35 - MARIA APARECIDA DOS SANTOS Certificado de conc…" at bounding box center [440, 209] width 881 height 418
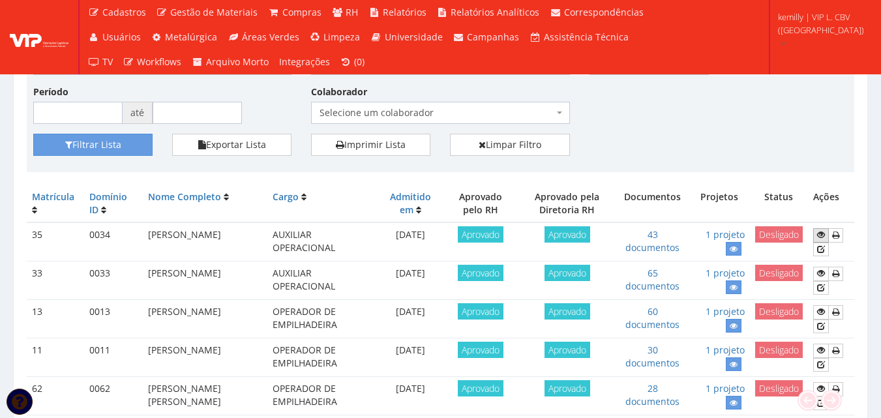
click at [820, 231] on icon at bounding box center [821, 234] width 8 height 9
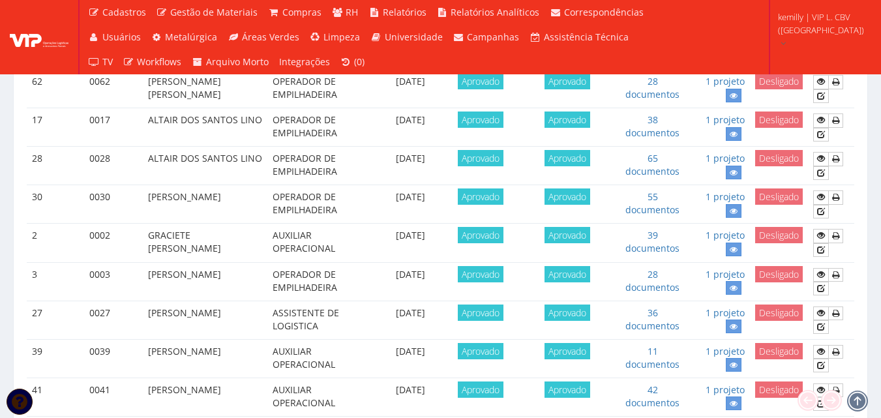
scroll to position [542, 0]
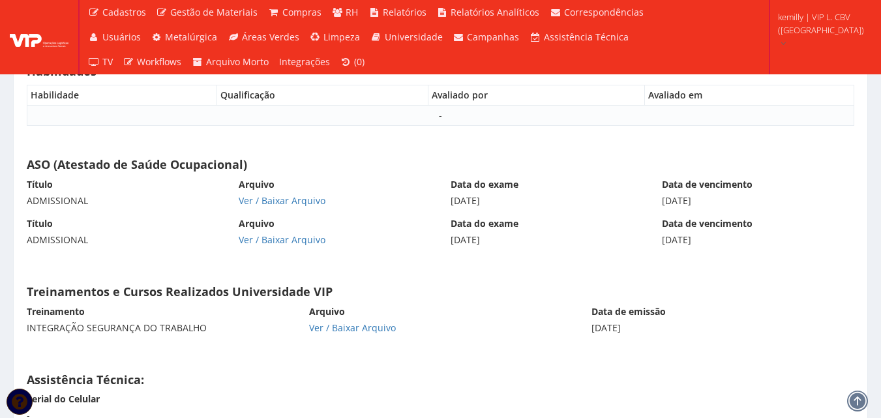
scroll to position [6420, 0]
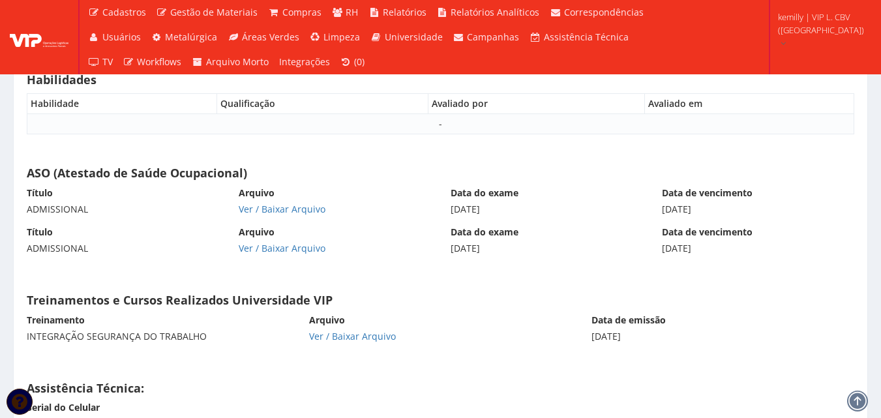
click at [296, 192] on div "Arquivo Ver / Baixar Arquivo" at bounding box center [335, 200] width 212 height 29
click at [297, 204] on link "Ver / Baixar Arquivo" at bounding box center [282, 209] width 87 height 12
click at [246, 254] on link "Ver / Baixar Arquivo" at bounding box center [282, 248] width 87 height 12
click at [384, 260] on div "Título ADMISSIONAL Arquivo Ver / [GEOGRAPHIC_DATA] Data do exame [DATE] Data de…" at bounding box center [440, 245] width 847 height 39
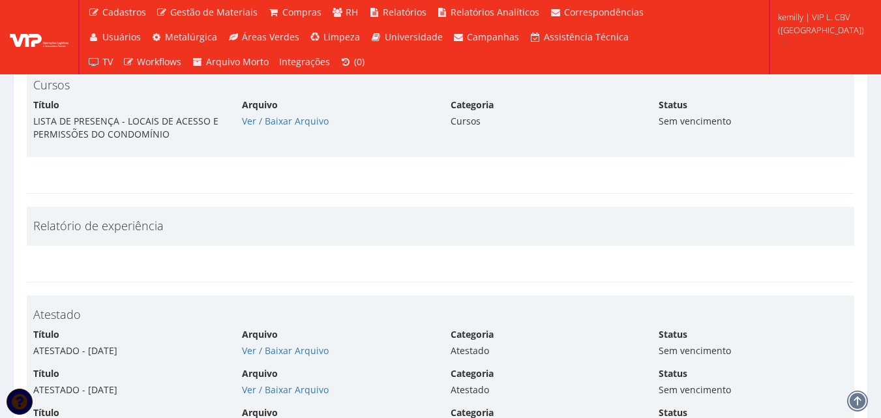
scroll to position [5052, 0]
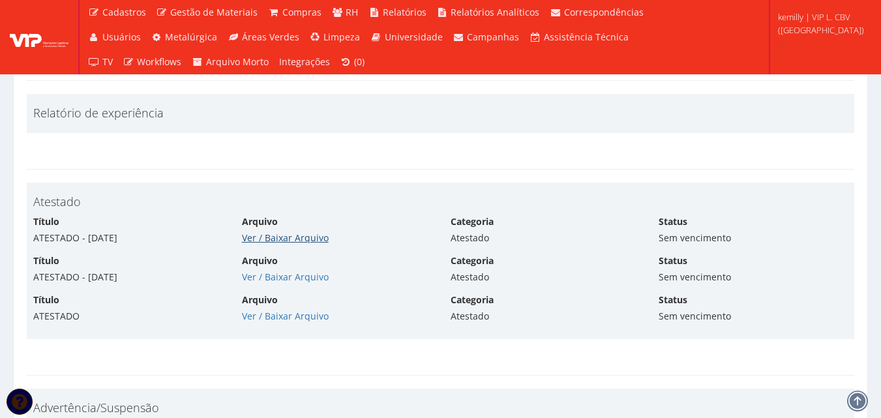
click at [276, 235] on link "Ver / Baixar Arquivo" at bounding box center [285, 237] width 87 height 12
click at [270, 281] on link "Ver / Baixar Arquivo" at bounding box center [285, 277] width 87 height 12
click at [269, 311] on link "Ver / Baixar Arquivo" at bounding box center [285, 316] width 87 height 12
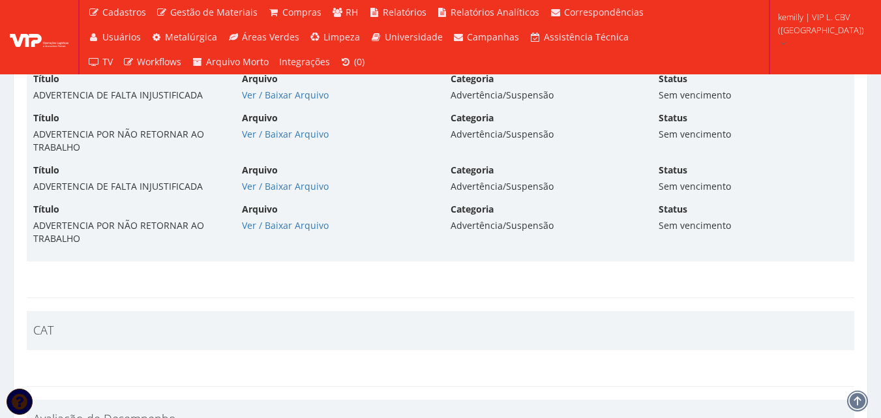
scroll to position [5378, 0]
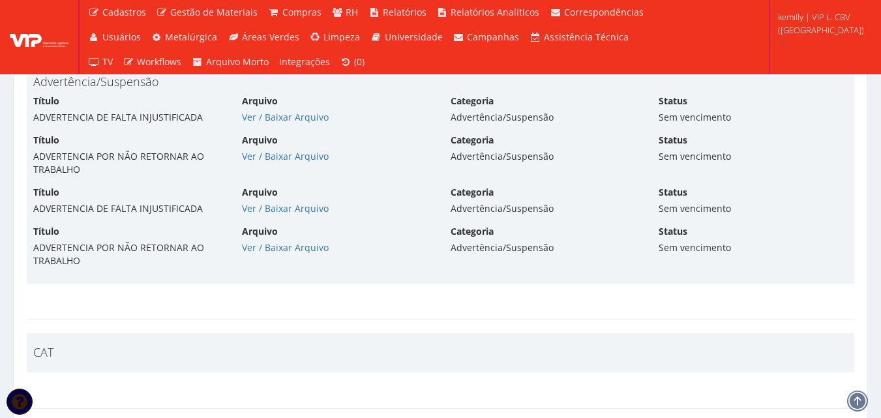
drag, startPoint x: 344, startPoint y: 257, endPoint x: 382, endPoint y: 245, distance: 39.6
click at [352, 253] on div "Título ADVERTENCIA POR NÃO RETORNAR AO TRABALHO Arquivo Ver / Baixar Arquivo Ca…" at bounding box center [440, 251] width 834 height 52
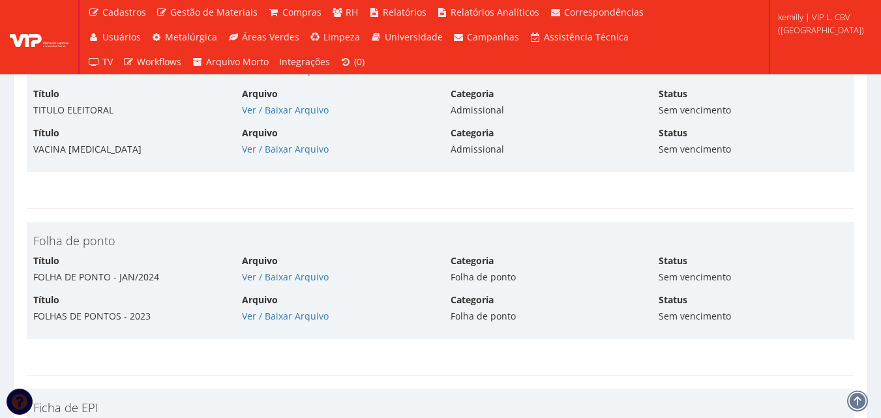
scroll to position [3878, 0]
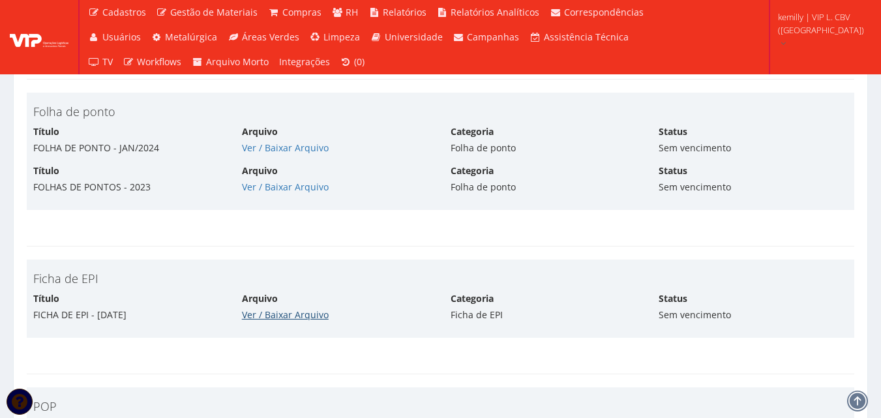
click at [274, 312] on link "Ver / Baixar Arquivo" at bounding box center [285, 314] width 87 height 12
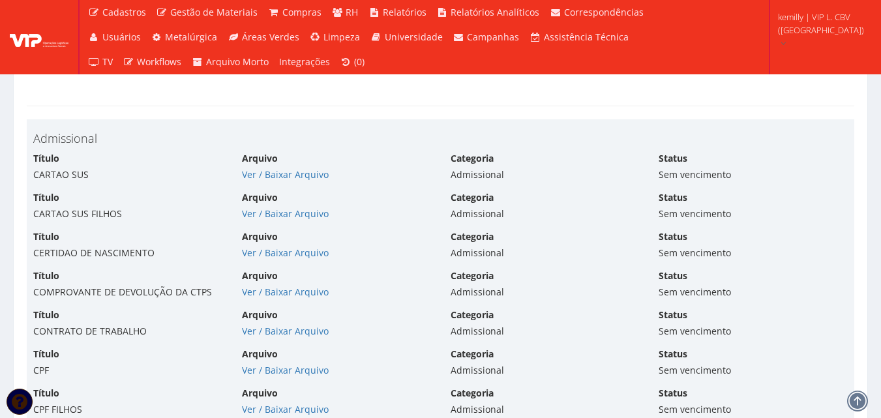
scroll to position [2835, 0]
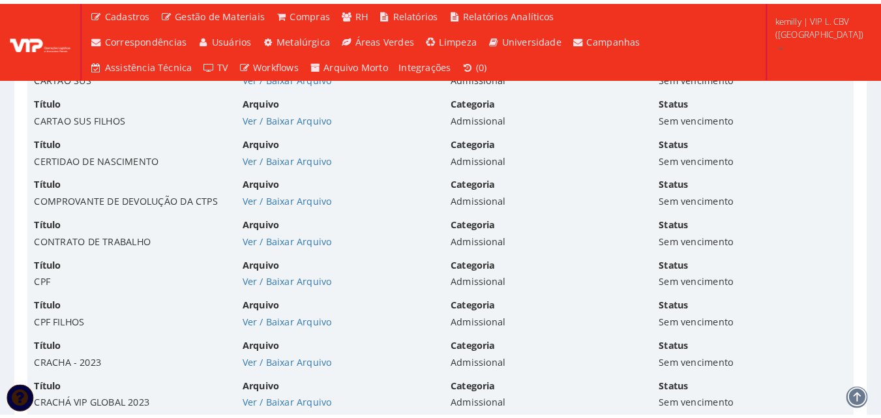
scroll to position [2833, 0]
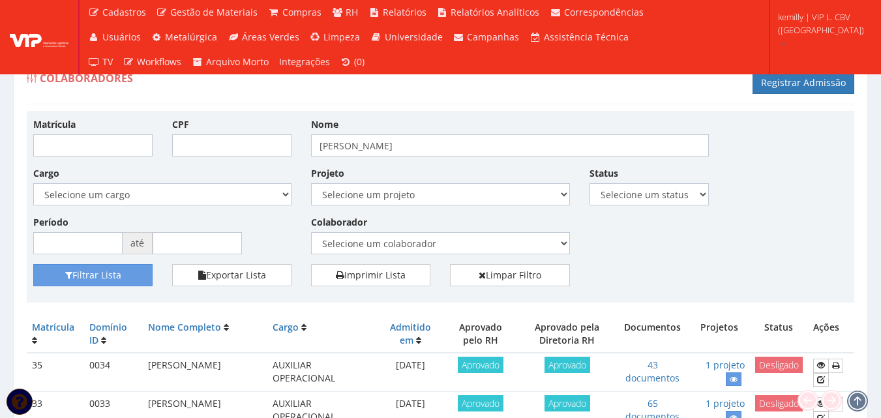
scroll to position [542, 0]
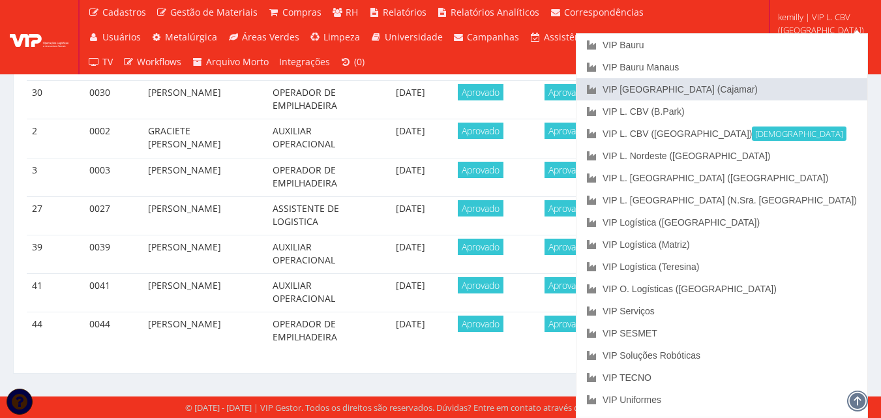
click at [757, 93] on link "VIP [GEOGRAPHIC_DATA] (Cajamar)" at bounding box center [721, 89] width 291 height 22
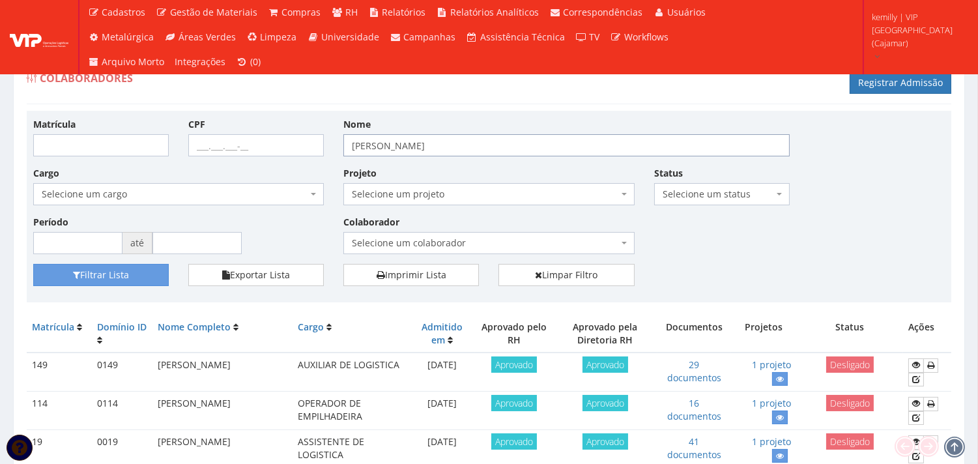
drag, startPoint x: 546, startPoint y: 145, endPoint x: 158, endPoint y: 172, distance: 388.8
click at [158, 172] on div "Matrícula CPF Nome MARIA APARECIDA DOS SANTOS Cargo Selecione um cargo G1046 D0…" at bounding box center [488, 190] width 931 height 147
type input "pedro randes"
click at [33, 264] on button "Filtrar Lista" at bounding box center [101, 275] width 136 height 22
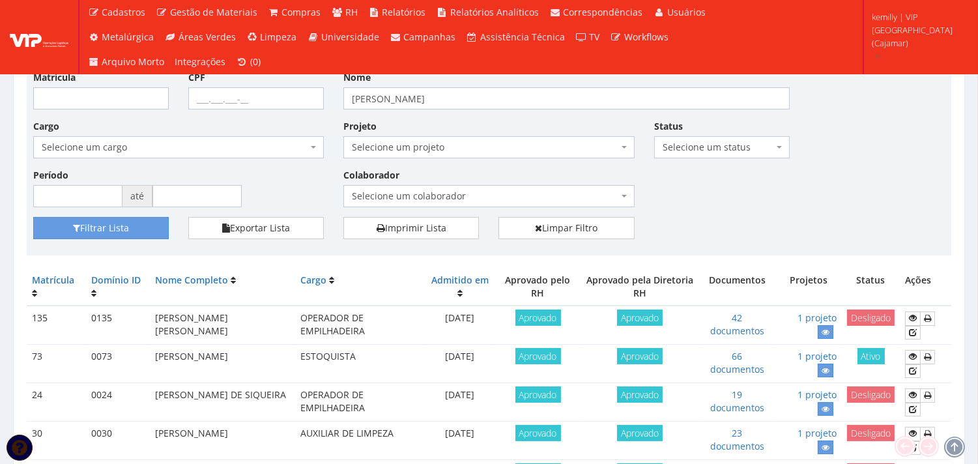
scroll to position [72, 0]
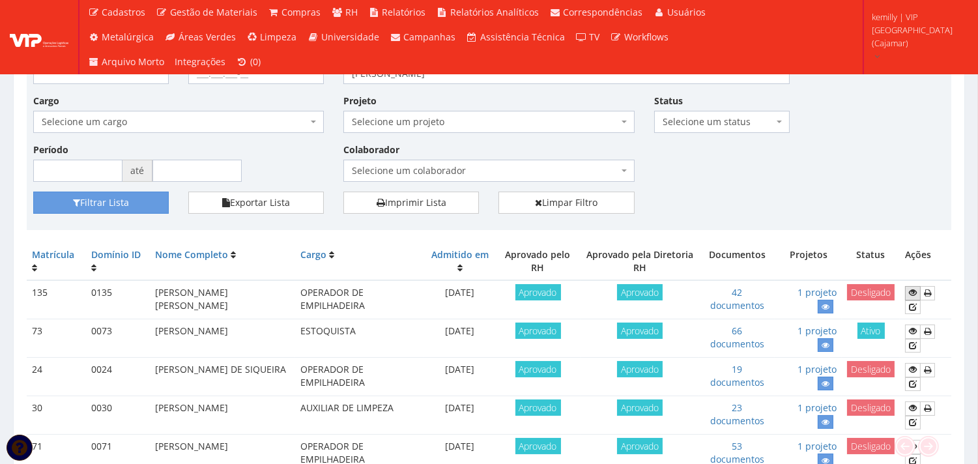
click at [911, 295] on icon at bounding box center [913, 292] width 8 height 9
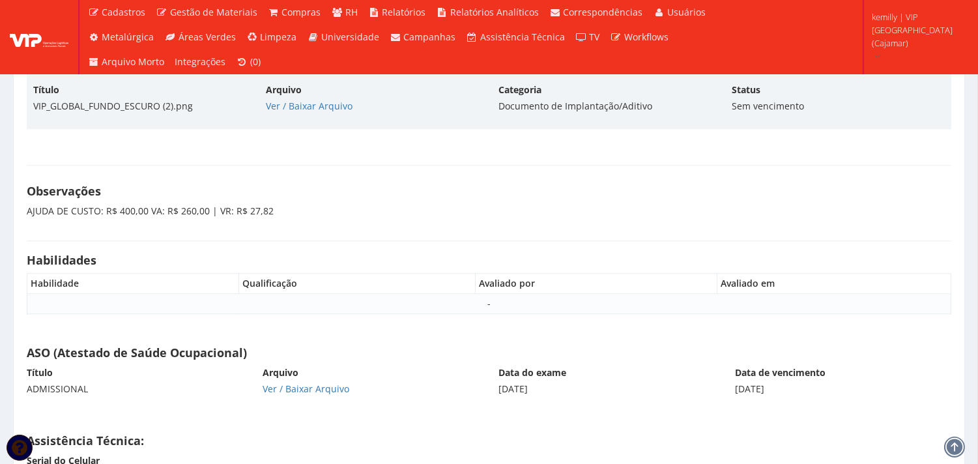
scroll to position [6373, 0]
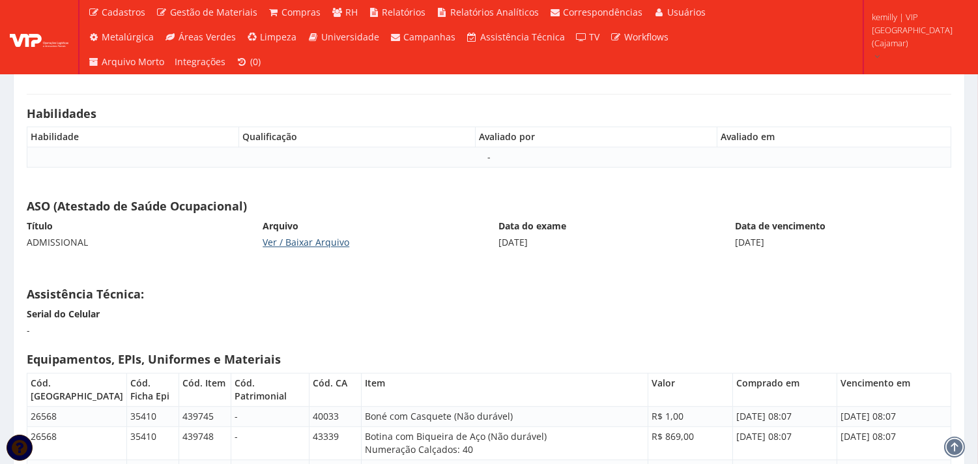
click at [332, 246] on link "Ver / Baixar Arquivo" at bounding box center [306, 242] width 87 height 12
click at [478, 347] on div "Serial do Celular -" at bounding box center [489, 327] width 944 height 39
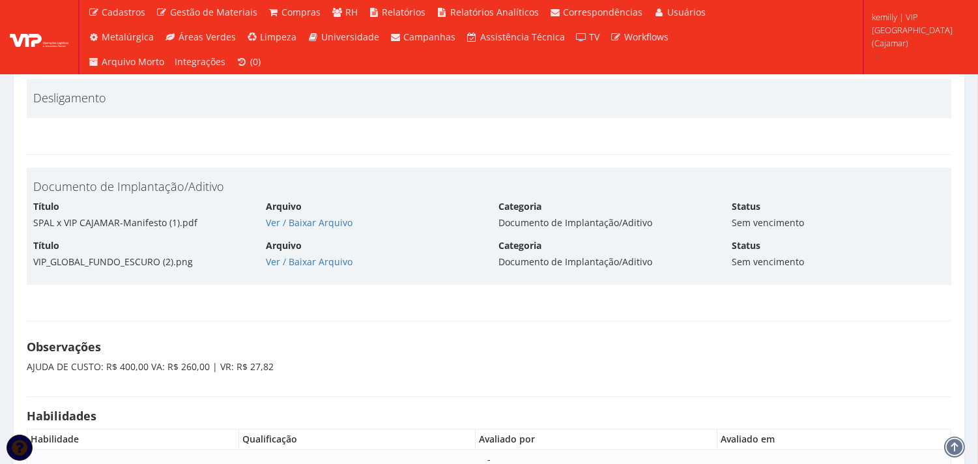
scroll to position [6011, 0]
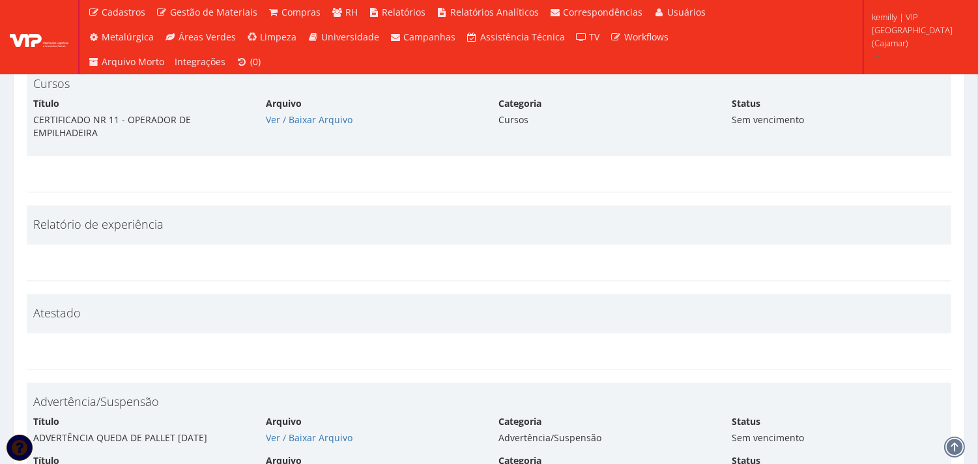
scroll to position [5287, 0]
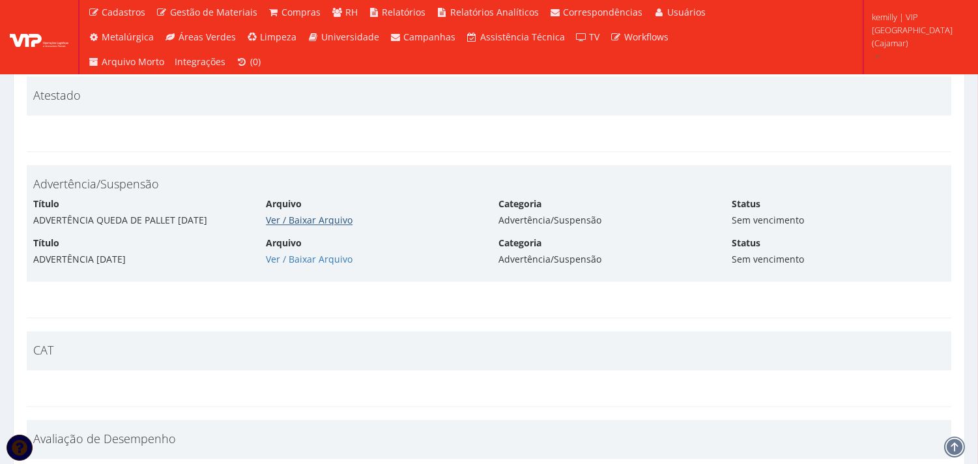
click at [280, 219] on link "Ver / Baixar Arquivo" at bounding box center [309, 220] width 87 height 12
click at [306, 243] on div "Arquivo Ver / Baixar Arquivo" at bounding box center [372, 251] width 233 height 29
click at [303, 265] on link "Ver / Baixar Arquivo" at bounding box center [309, 259] width 87 height 12
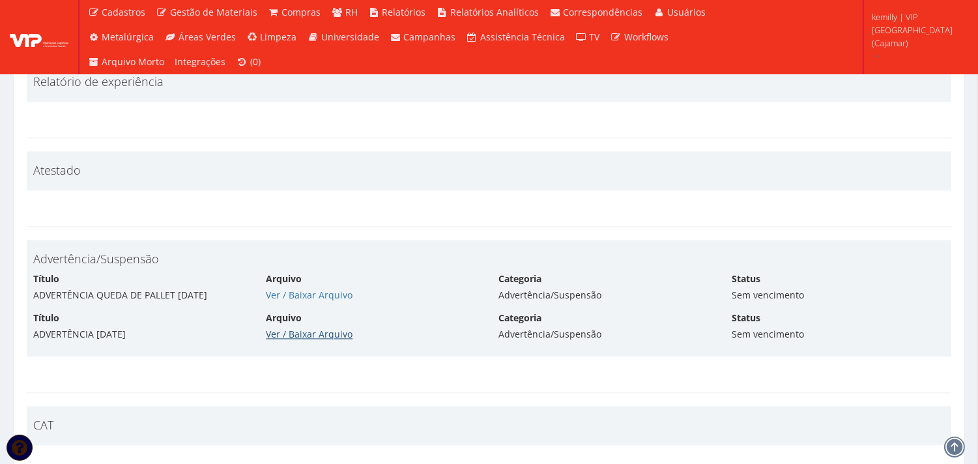
scroll to position [5142, 0]
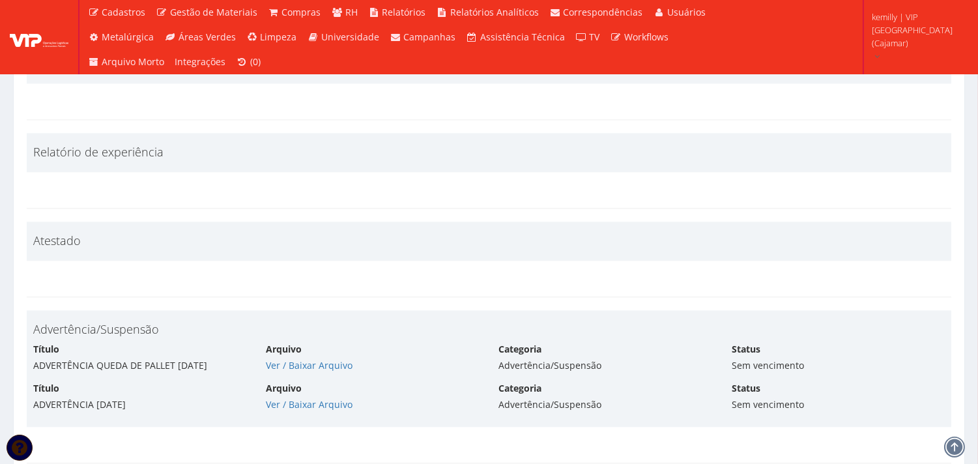
drag, startPoint x: 476, startPoint y: 226, endPoint x: 299, endPoint y: 226, distance: 177.3
click at [475, 226] on div "Atestado" at bounding box center [489, 241] width 925 height 39
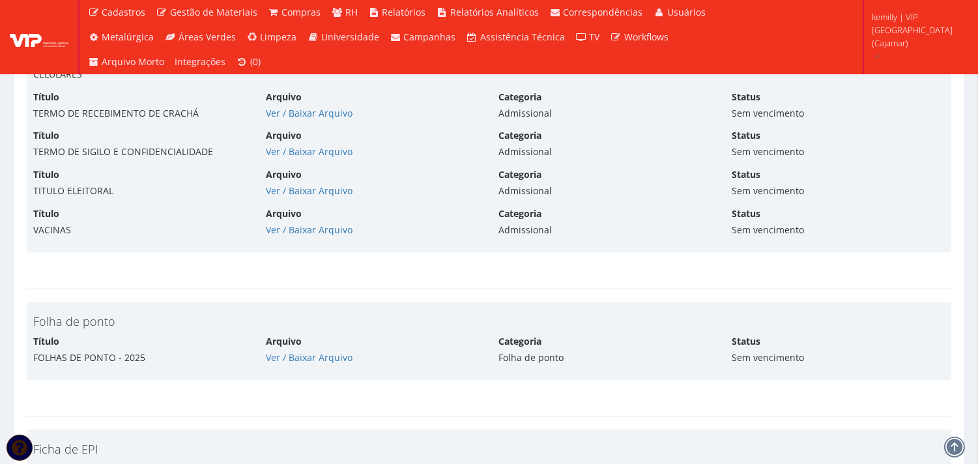
scroll to position [3476, 0]
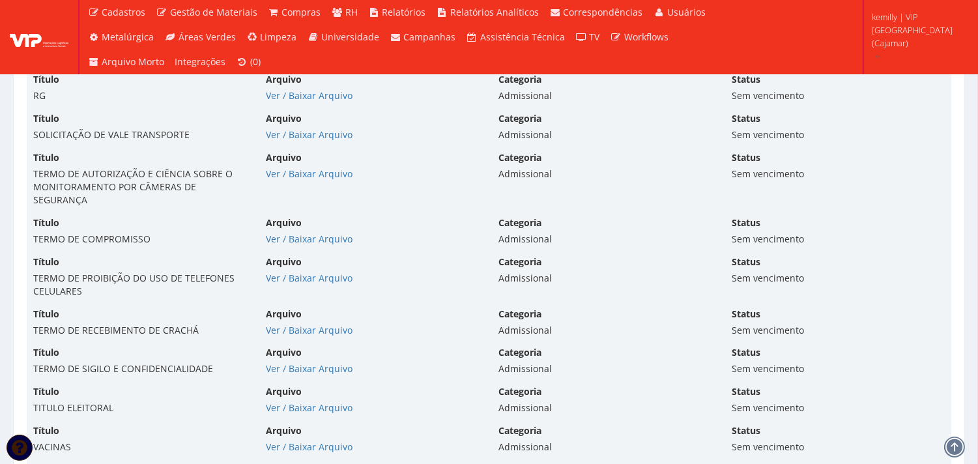
click at [910, 252] on div "Título TERMO DE COMPROMISSO Arquivo Ver / Baixar Arquivo Categoria Admissional …" at bounding box center [488, 235] width 931 height 39
drag, startPoint x: 231, startPoint y: 370, endPoint x: 175, endPoint y: 249, distance: 133.3
click at [229, 362] on div "TERMO DE SIGILO E CONFIDENCIALIDADE" at bounding box center [139, 368] width 213 height 13
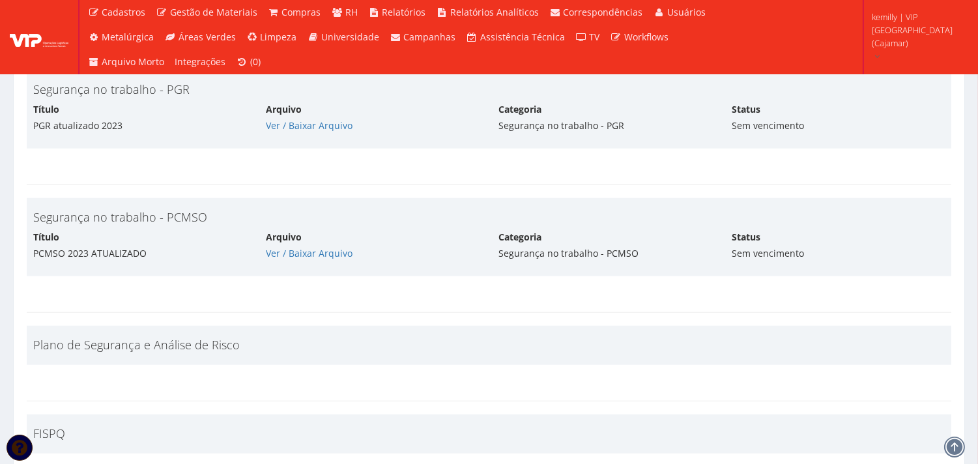
scroll to position [2100, 0]
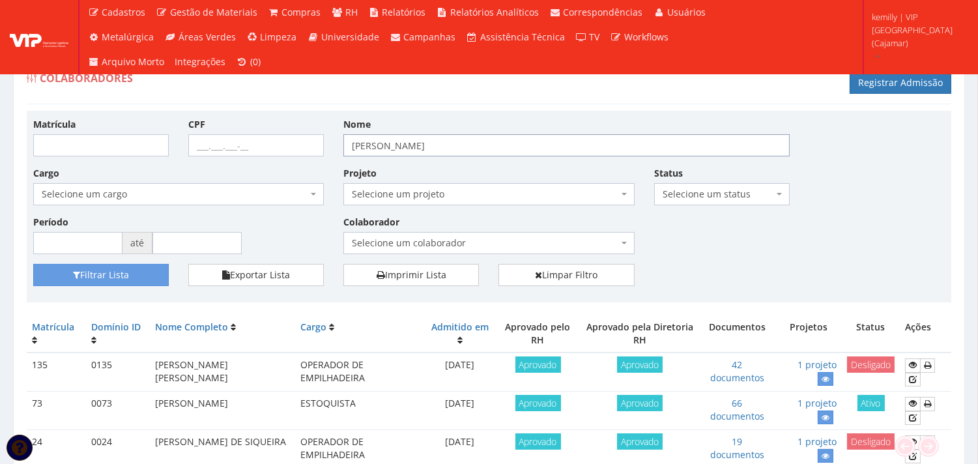
drag, startPoint x: 444, startPoint y: 141, endPoint x: 141, endPoint y: 155, distance: 303.4
click at [141, 155] on div "Matrícula CPF Nome pedro randes Cargo Selecione um cargo G1046 D0029 - 4110-05 …" at bounding box center [488, 190] width 931 height 147
type input "wander"
click at [33, 264] on button "Filtrar Lista" at bounding box center [101, 275] width 136 height 22
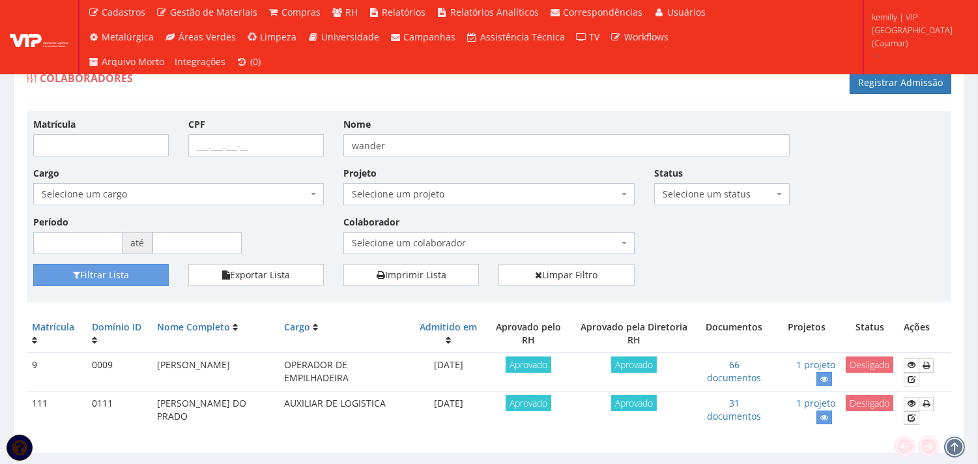
click at [739, 229] on div "Matrícula CPF Nome wander Cargo Selecione um cargo G1046 D0029 - 4110-05 - AGEN…" at bounding box center [488, 190] width 931 height 147
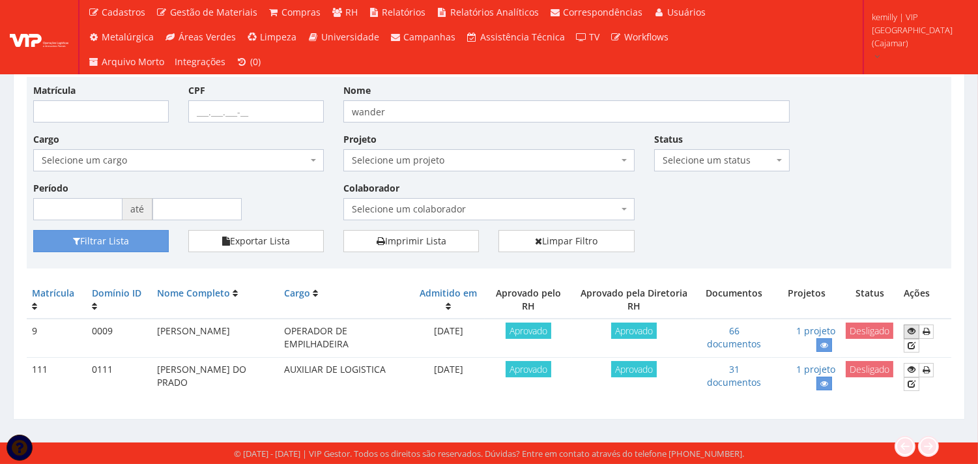
click at [909, 330] on icon at bounding box center [912, 331] width 8 height 9
click at [733, 339] on link "66 documentos" at bounding box center [734, 337] width 54 height 25
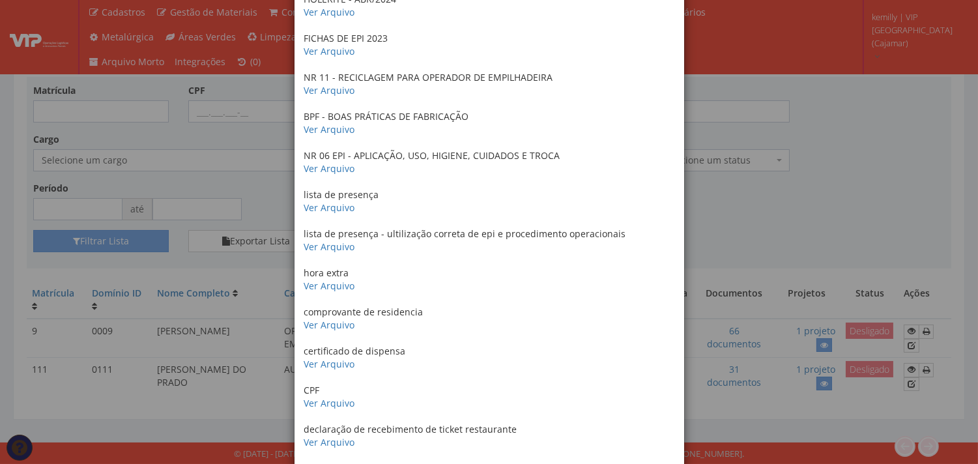
scroll to position [2288, 0]
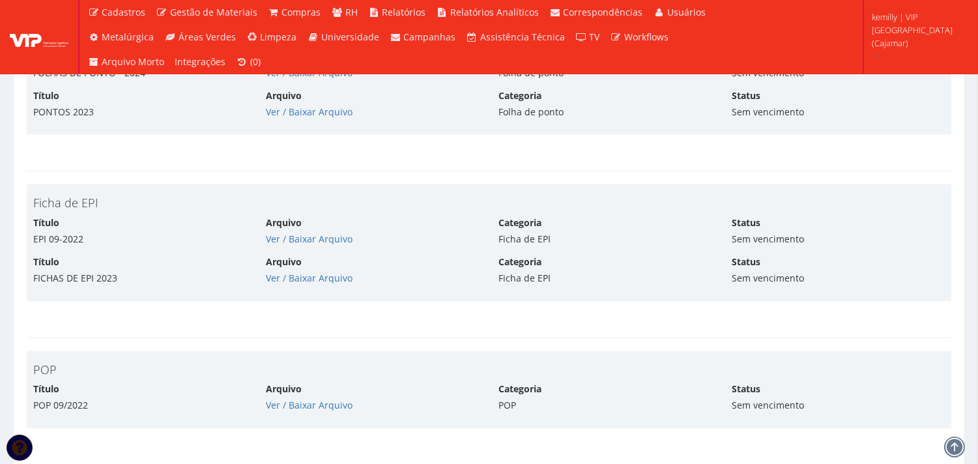
scroll to position [4200, 0]
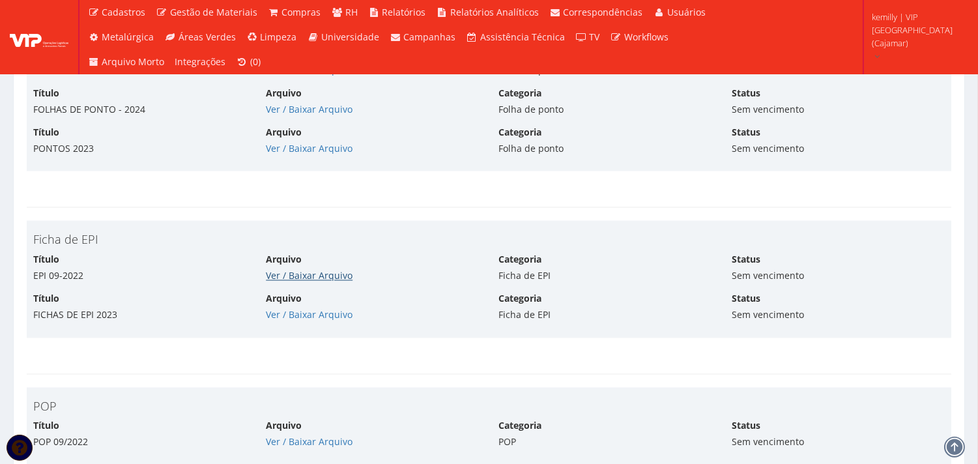
click at [300, 271] on link "Ver / Baixar Arquivo" at bounding box center [309, 276] width 87 height 12
click at [297, 313] on link "Ver / Baixar Arquivo" at bounding box center [309, 315] width 87 height 12
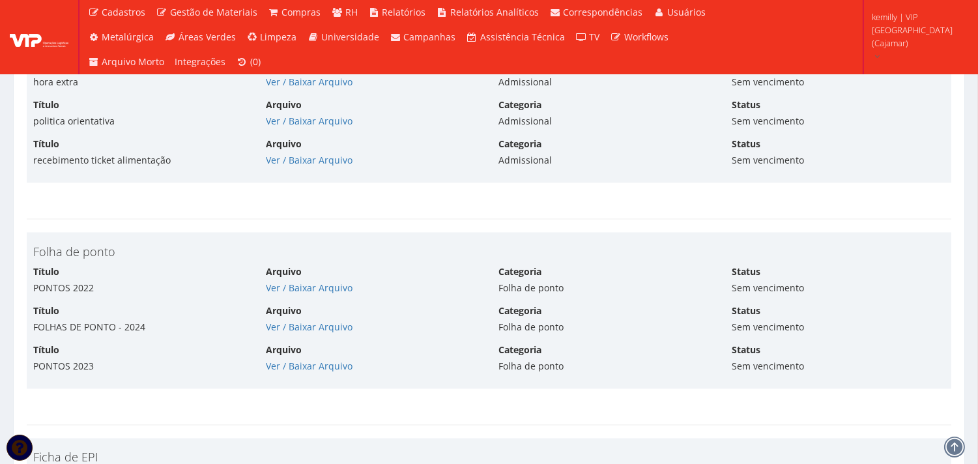
scroll to position [3983, 0]
click at [330, 282] on link "Ver / Baixar Arquivo" at bounding box center [309, 287] width 87 height 12
click at [293, 327] on link "Ver / Baixar Arquivo" at bounding box center [309, 326] width 87 height 12
click at [296, 368] on link "Ver / Baixar Arquivo" at bounding box center [309, 365] width 87 height 12
